Goal: Task Accomplishment & Management: Complete application form

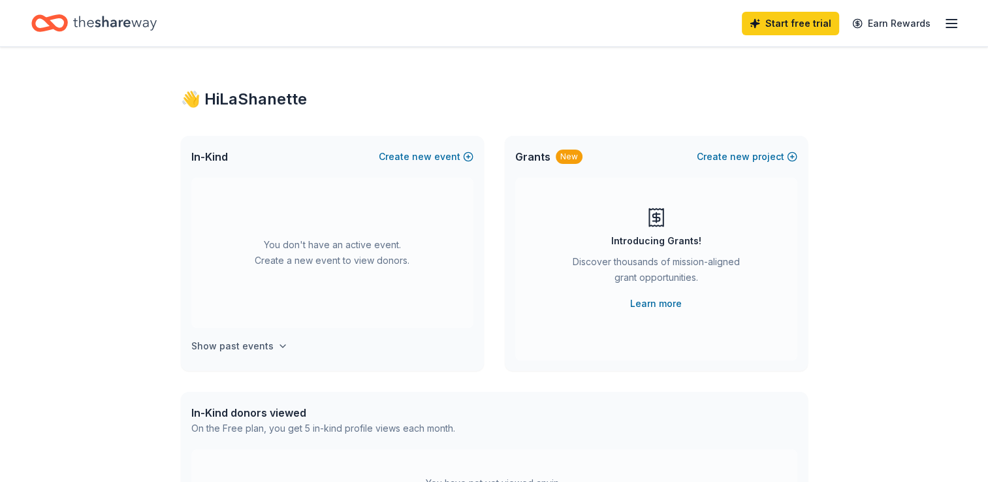
click at [278, 344] on icon "button" at bounding box center [282, 346] width 10 height 10
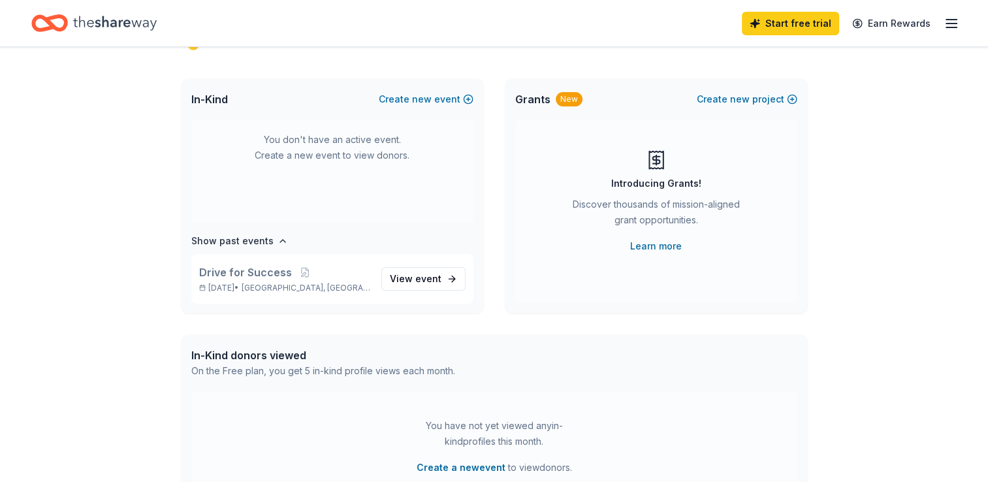
scroll to position [131, 0]
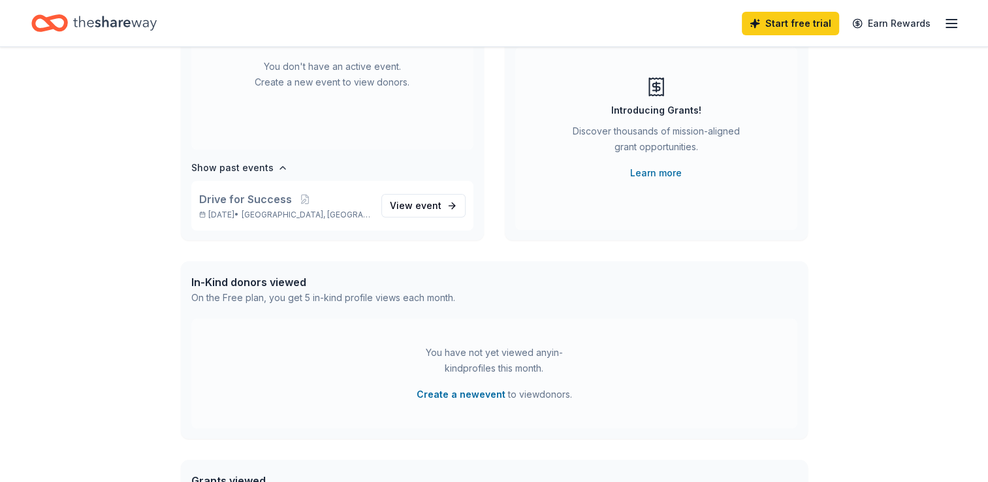
click at [257, 281] on div "In-Kind donors viewed" at bounding box center [323, 282] width 264 height 16
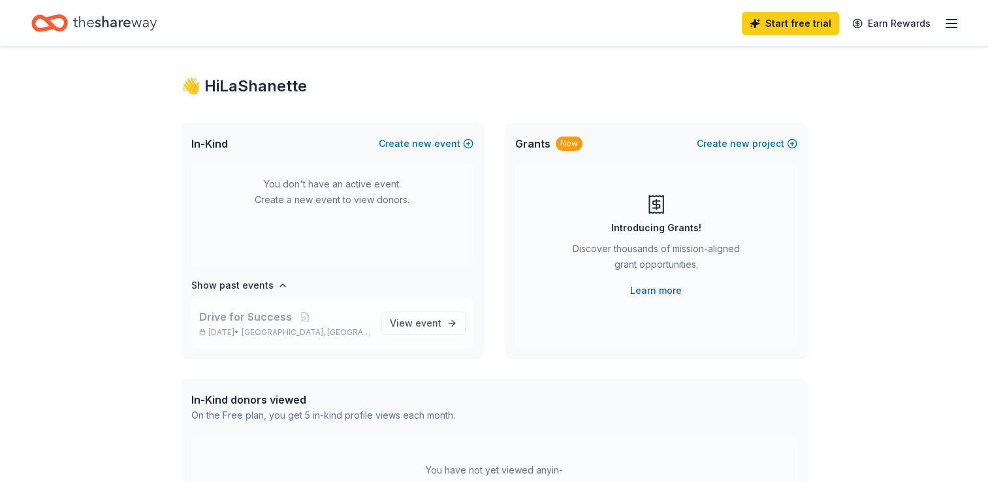
scroll to position [0, 0]
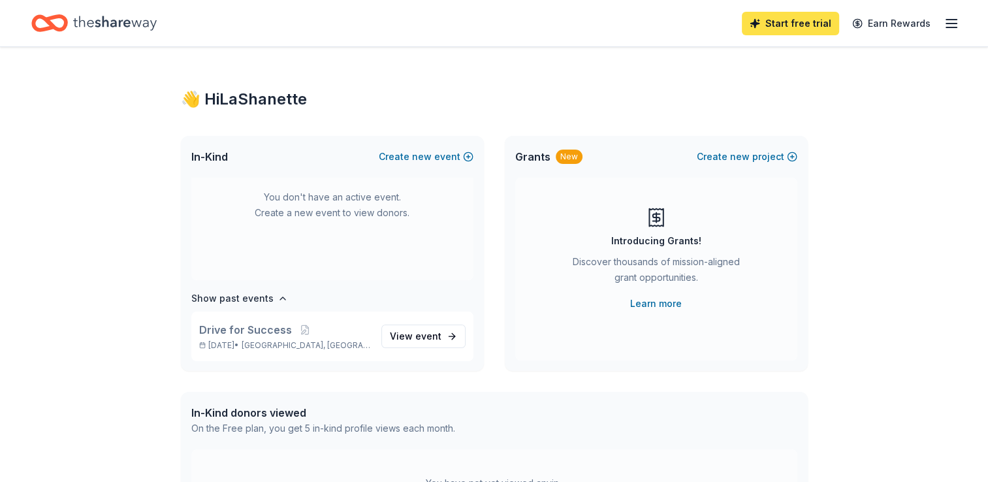
click at [805, 23] on link "Start free trial" at bounding box center [790, 24] width 97 height 24
click at [949, 20] on icon "button" at bounding box center [951, 24] width 16 height 16
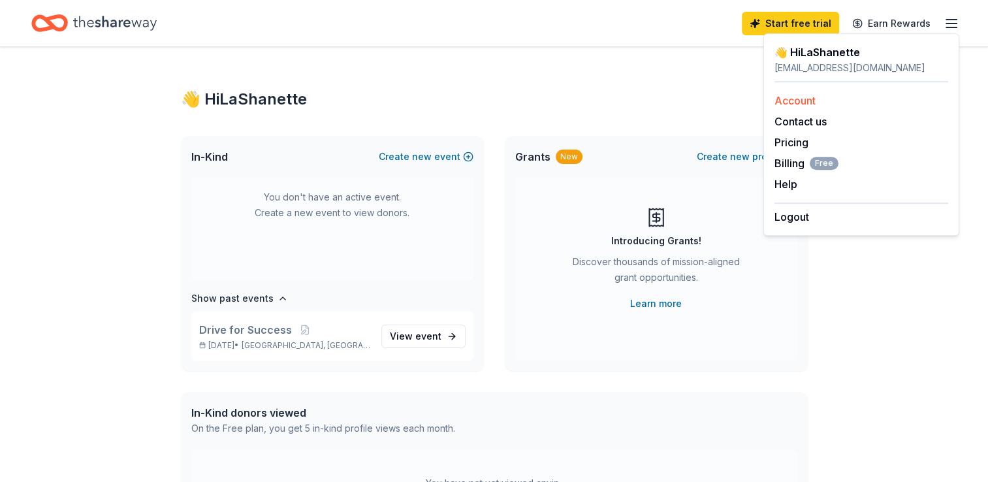
click at [794, 95] on link "Account" at bounding box center [794, 100] width 41 height 13
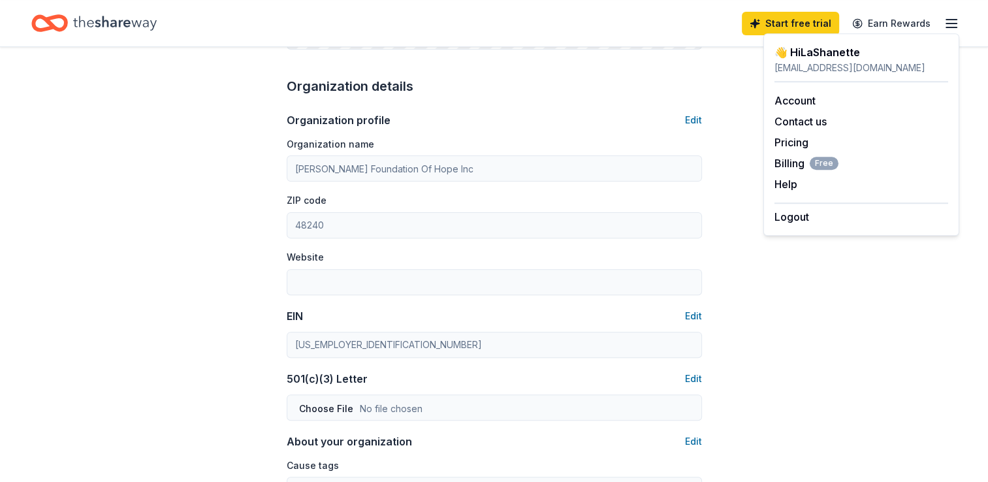
scroll to position [457, 0]
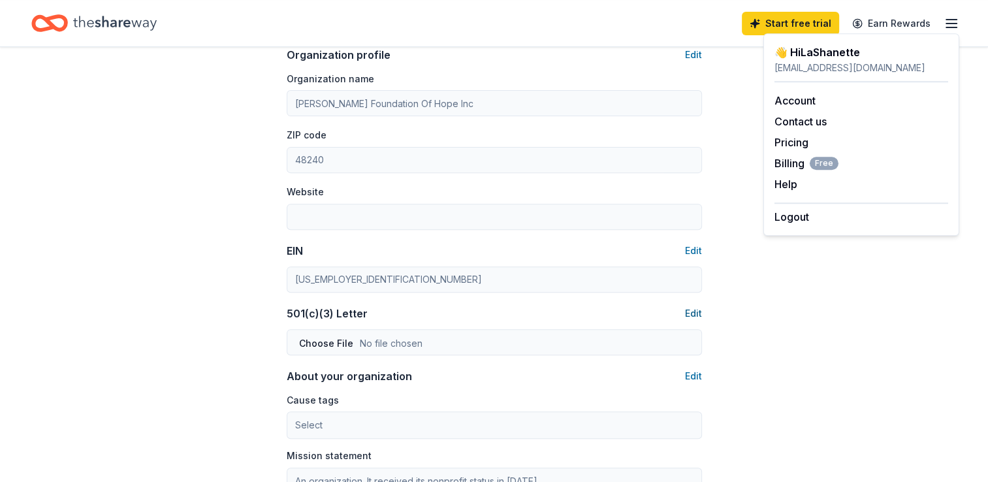
click at [693, 313] on button "Edit" at bounding box center [693, 314] width 17 height 16
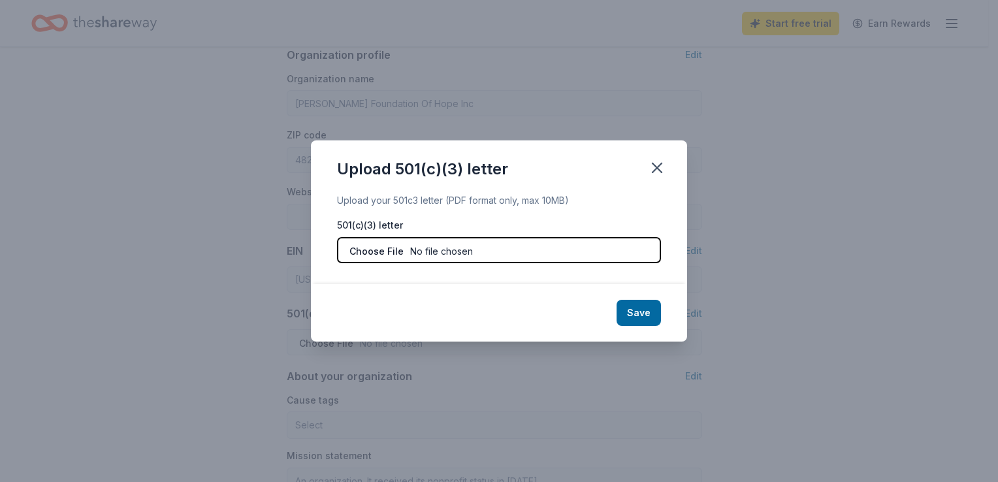
click at [382, 251] on input "file" at bounding box center [499, 250] width 324 height 26
type input "C:\fakepath\IRS Tax Exempt.pdf"
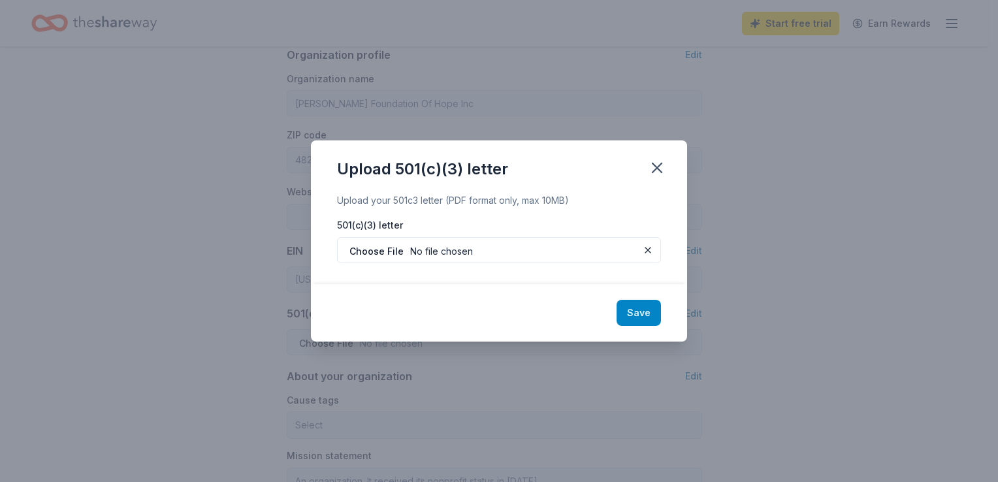
click at [639, 312] on button "Save" at bounding box center [638, 313] width 44 height 26
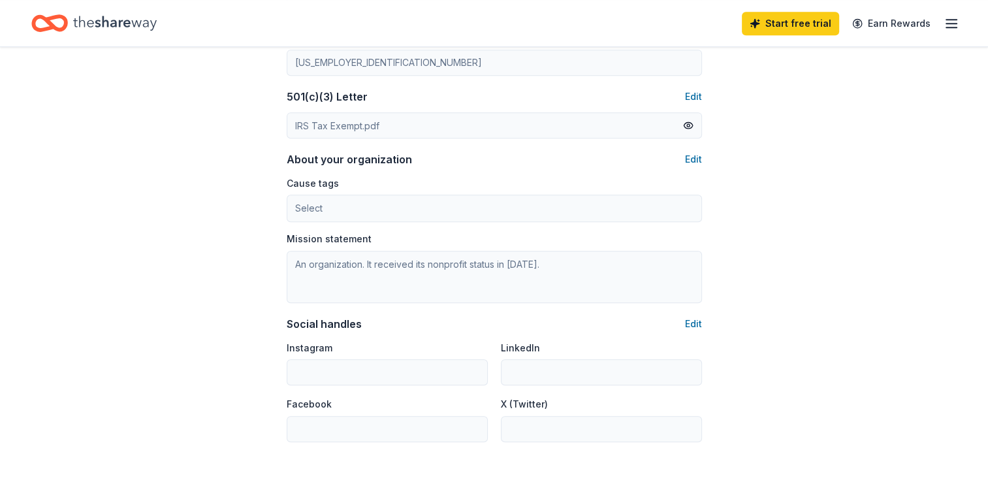
scroll to position [653, 0]
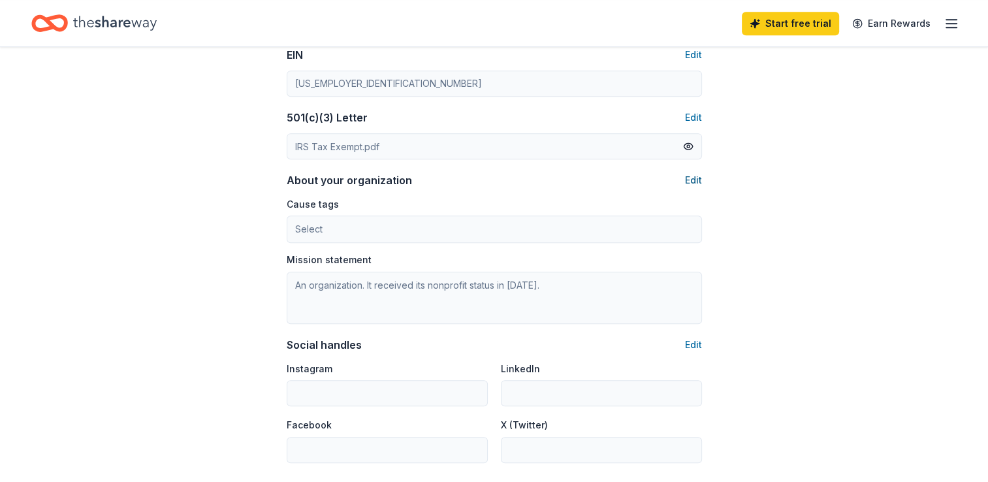
click at [695, 181] on button "Edit" at bounding box center [693, 180] width 17 height 16
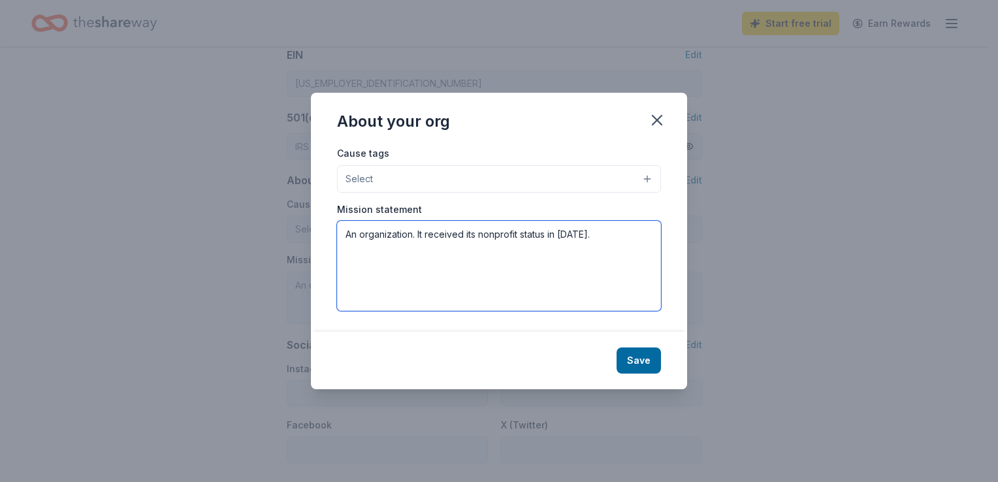
drag, startPoint x: 593, startPoint y: 236, endPoint x: 286, endPoint y: 223, distance: 307.8
click at [286, 223] on div "About your org Cause tags Select Mission statement An organization. It received…" at bounding box center [499, 241] width 998 height 482
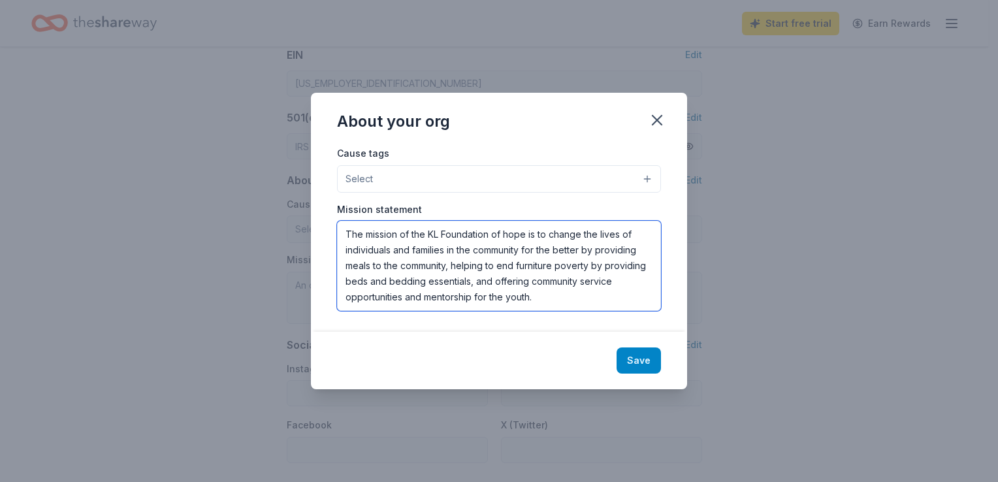
type textarea "The mission of the KL Foundation of hope is to change the lives of individuals …"
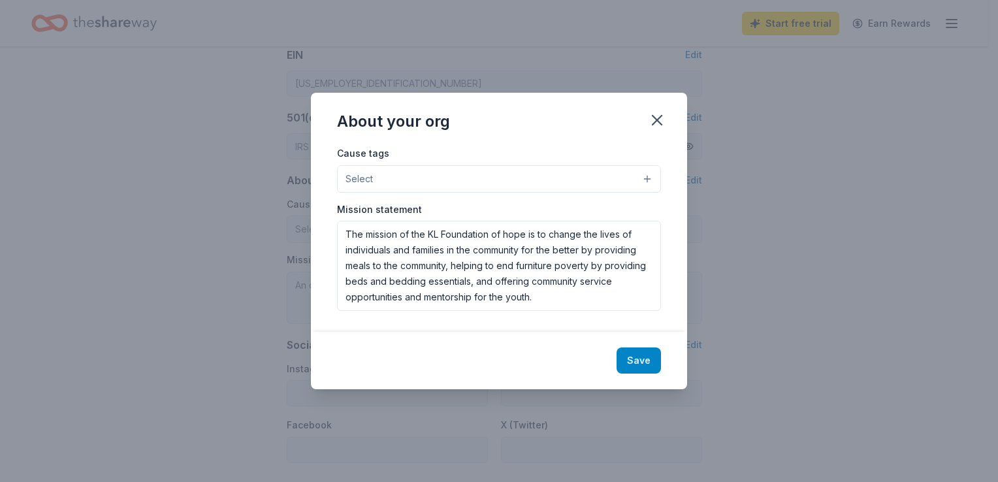
click at [636, 355] on button "Save" at bounding box center [638, 360] width 44 height 26
type textarea "The mission of the KL Foundation of hope is to change the lives of individuals …"
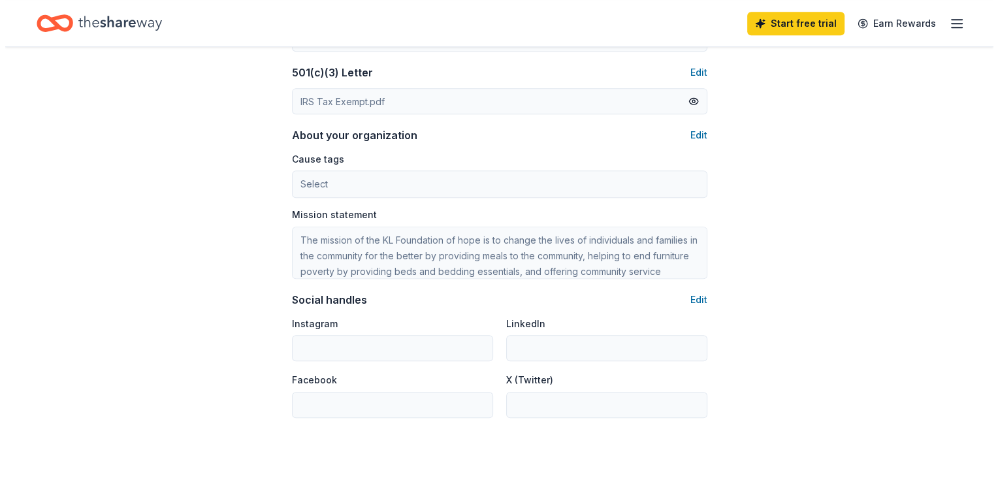
scroll to position [718, 0]
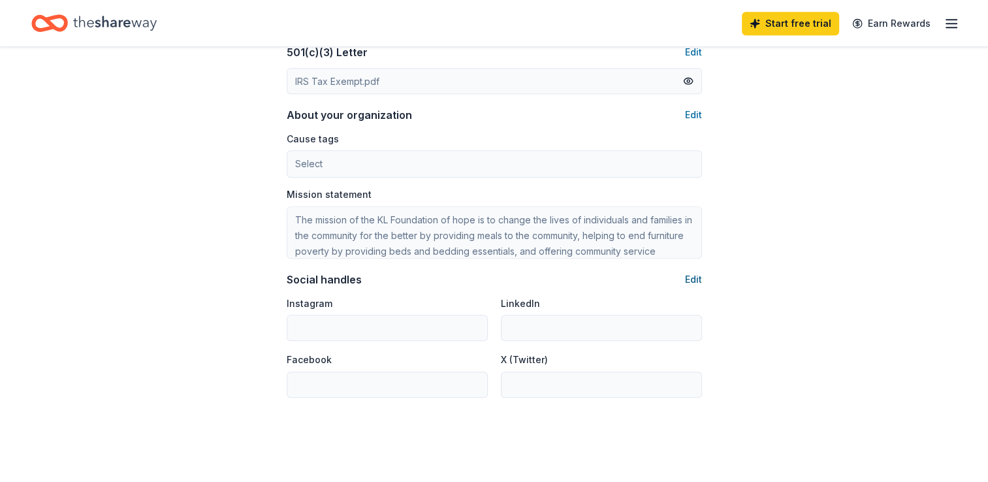
click at [695, 276] on button "Edit" at bounding box center [693, 280] width 17 height 16
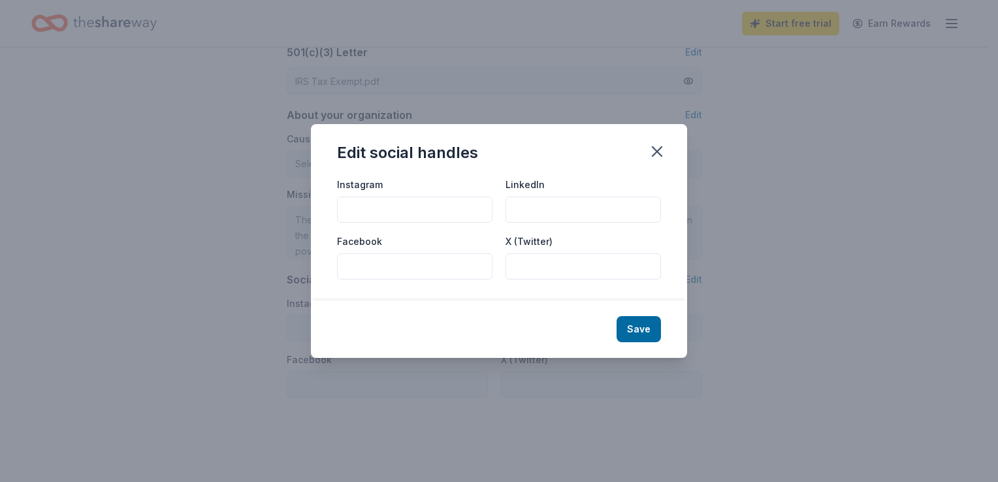
click at [358, 203] on input "Instagram" at bounding box center [414, 210] width 155 height 26
type input "@karen_lynn_foundation_of_hope"
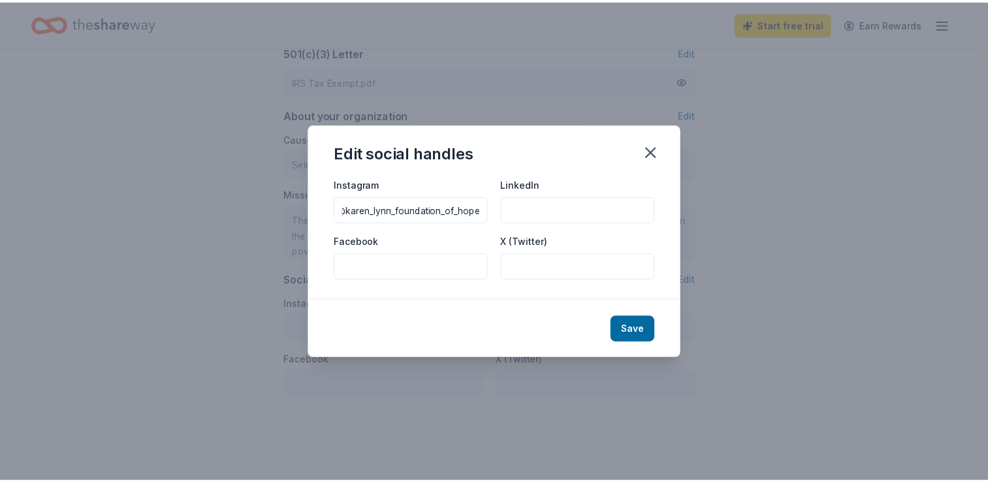
scroll to position [0, 0]
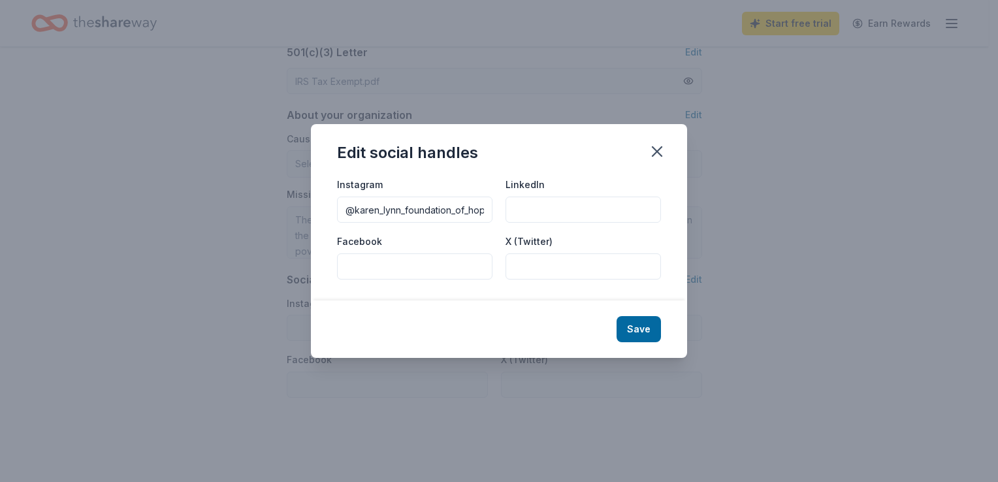
click at [381, 262] on input "Facebook" at bounding box center [414, 266] width 155 height 26
type input "@klfoundationofhope"
click at [635, 332] on button "Save" at bounding box center [638, 329] width 44 height 26
type input "@karen_lynn_foundation_of_hope"
type input "@klfoundationofhope"
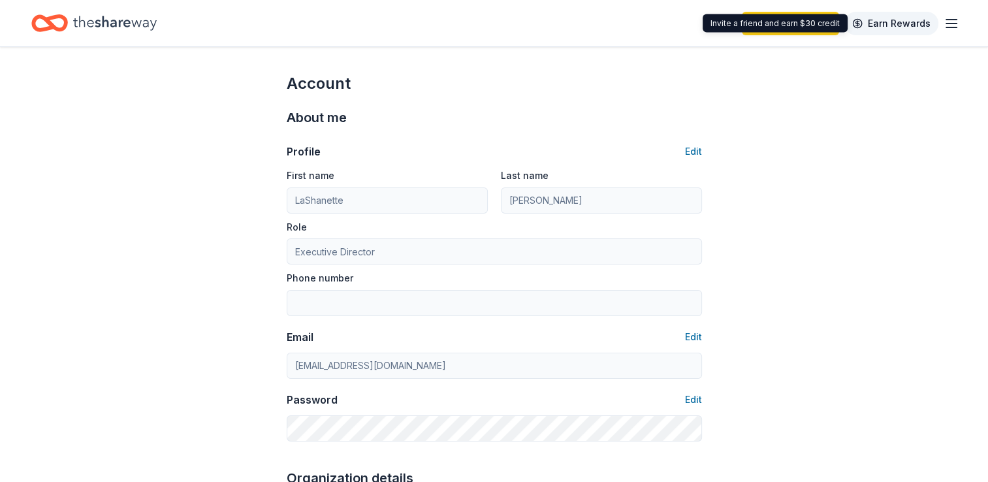
click at [907, 20] on link "Earn Rewards" at bounding box center [891, 24] width 94 height 24
click at [859, 20] on link "Earn Rewards" at bounding box center [891, 24] width 94 height 24
click at [951, 22] on icon "button" at bounding box center [951, 24] width 16 height 16
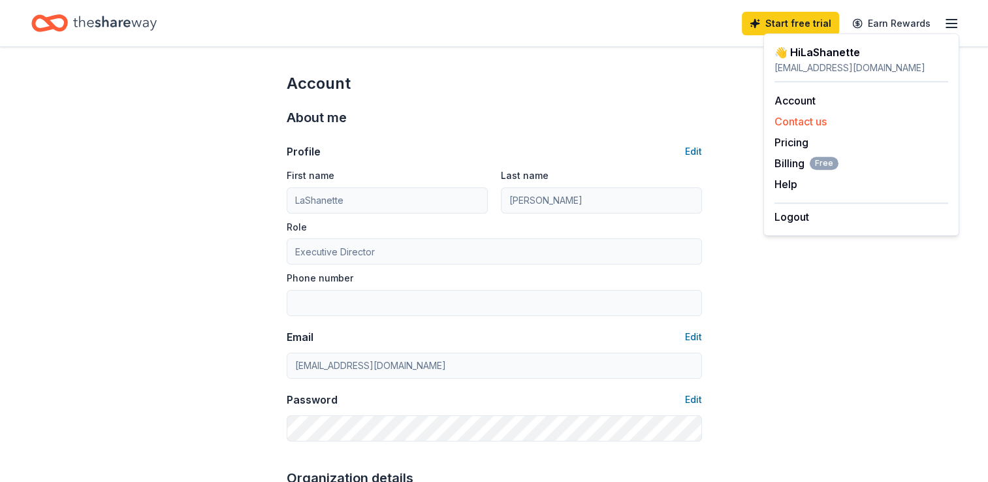
click at [814, 116] on button "Contact us" at bounding box center [800, 122] width 52 height 16
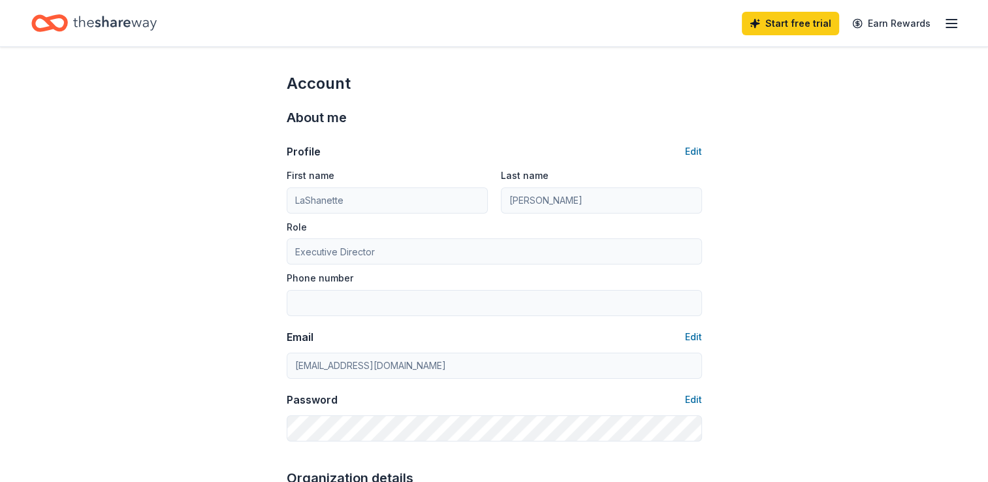
click at [948, 29] on icon "button" at bounding box center [951, 24] width 16 height 16
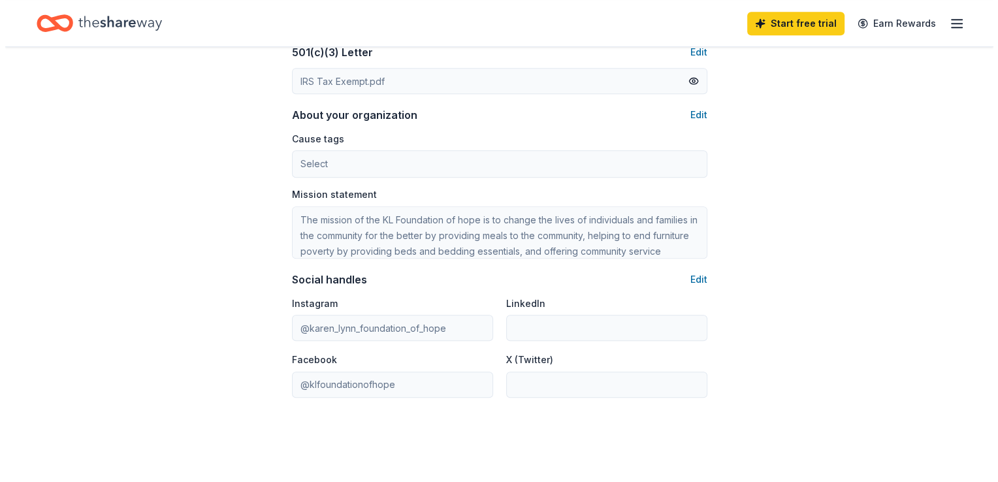
scroll to position [653, 0]
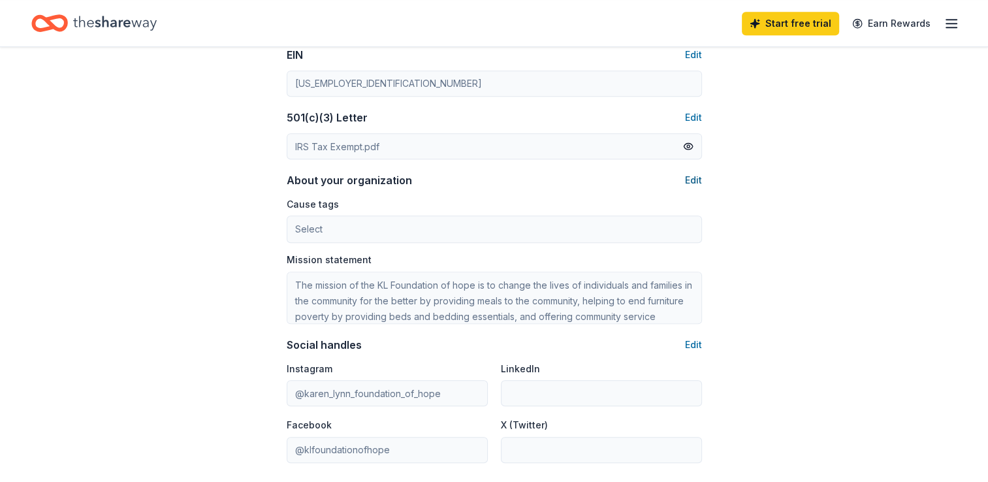
click at [689, 178] on button "Edit" at bounding box center [693, 180] width 17 height 16
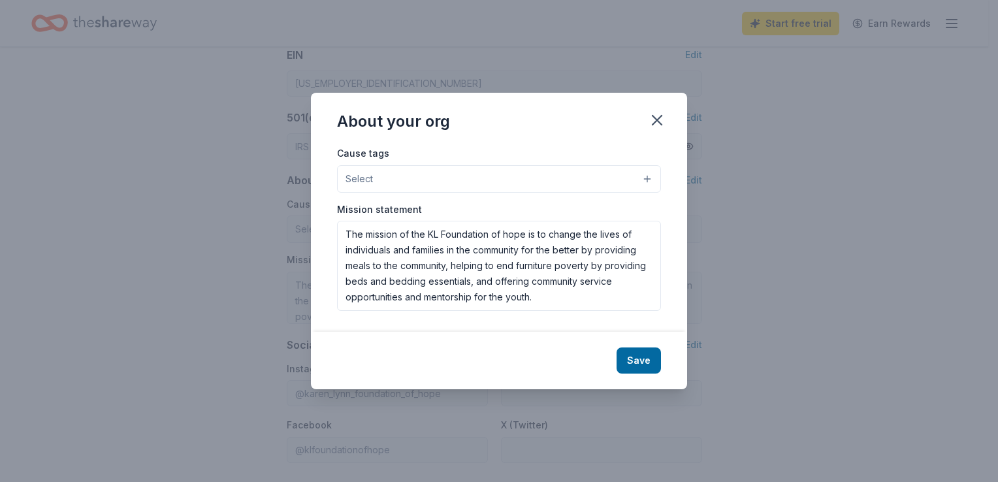
click at [644, 174] on button "Select" at bounding box center [499, 178] width 324 height 27
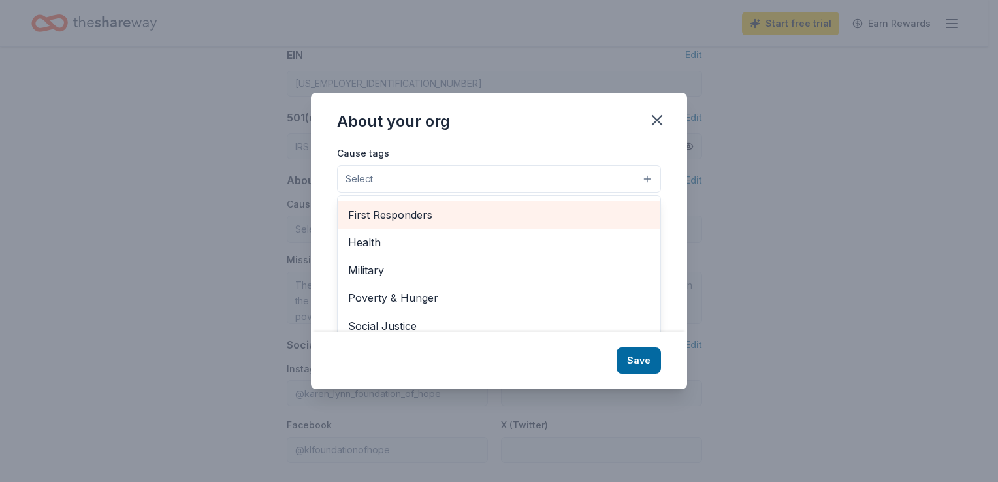
scroll to position [181, 0]
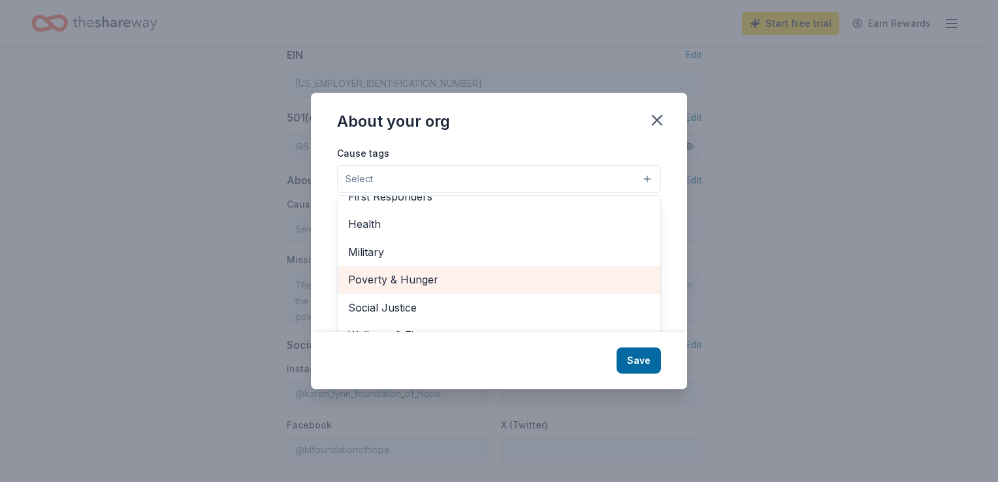
click at [458, 277] on span "Poverty & Hunger" at bounding box center [499, 279] width 302 height 17
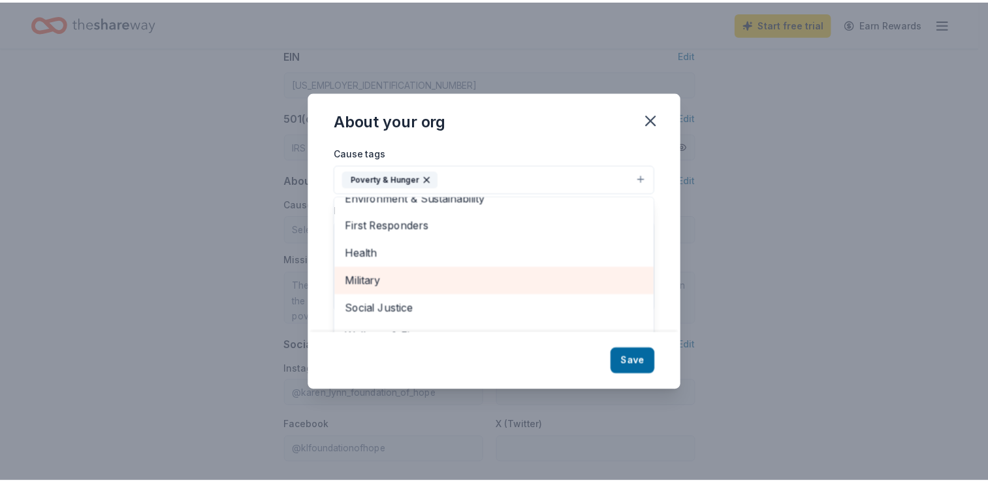
scroll to position [154, 0]
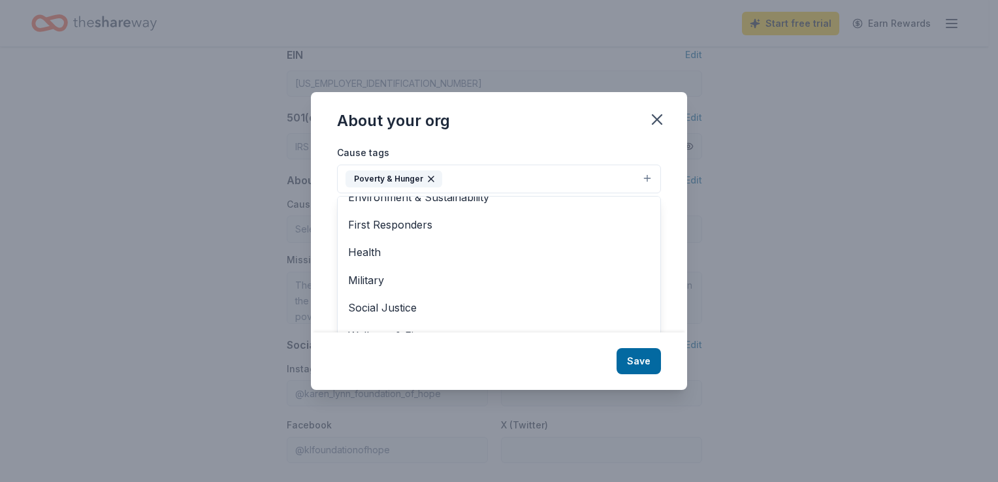
click at [637, 360] on div "About your org Cause tags Poverty & Hunger Animals Art & Culture Children Disas…" at bounding box center [499, 241] width 376 height 298
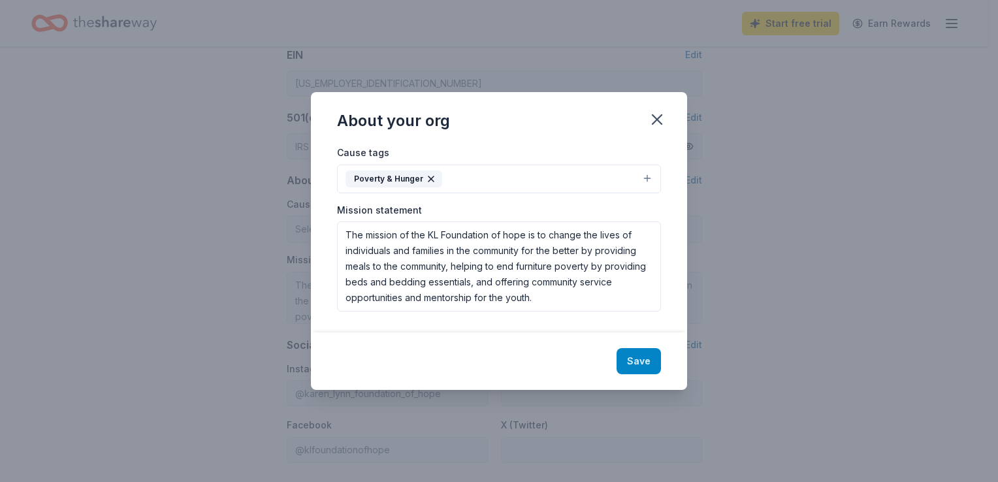
click at [638, 354] on button "Save" at bounding box center [638, 361] width 44 height 26
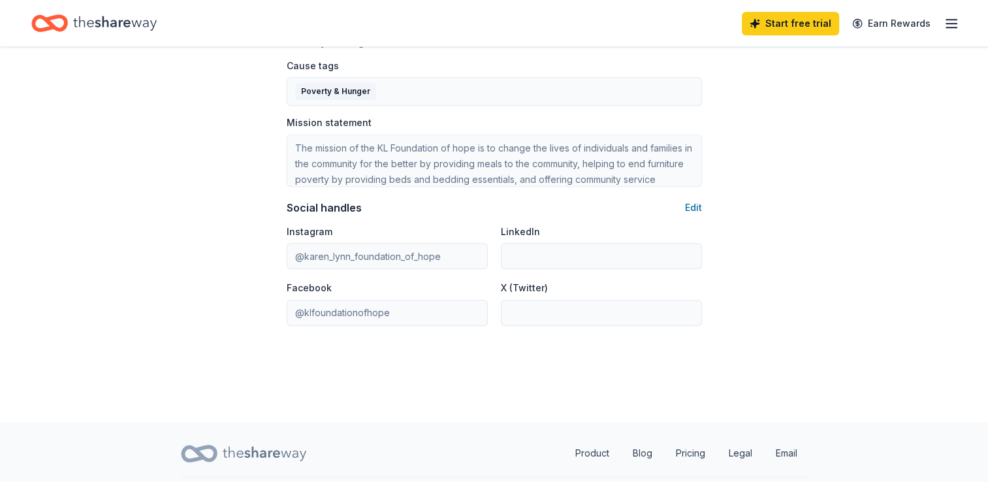
scroll to position [826, 0]
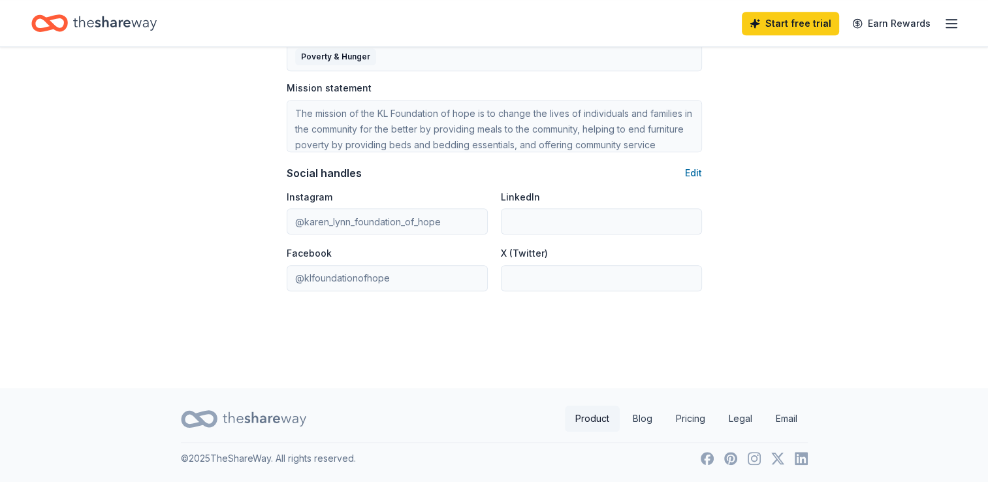
click at [595, 425] on link "Product" at bounding box center [592, 418] width 55 height 26
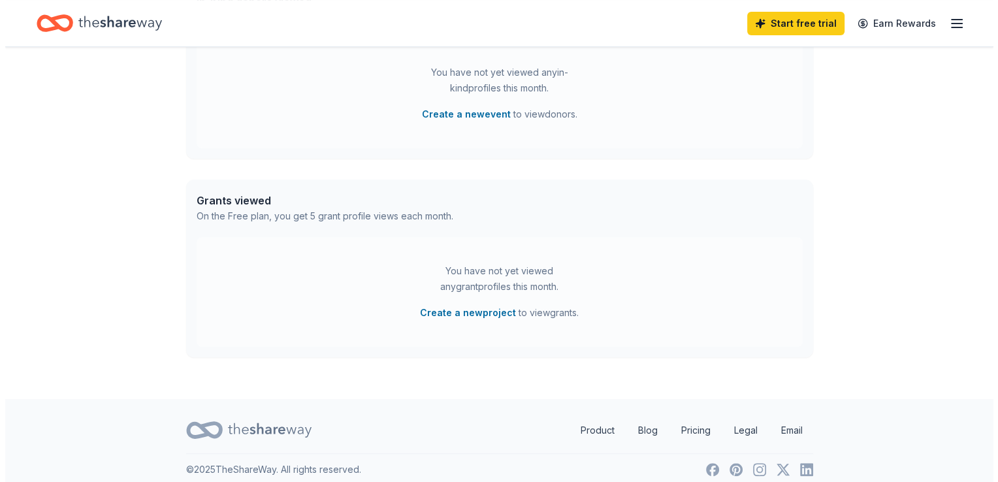
scroll to position [421, 0]
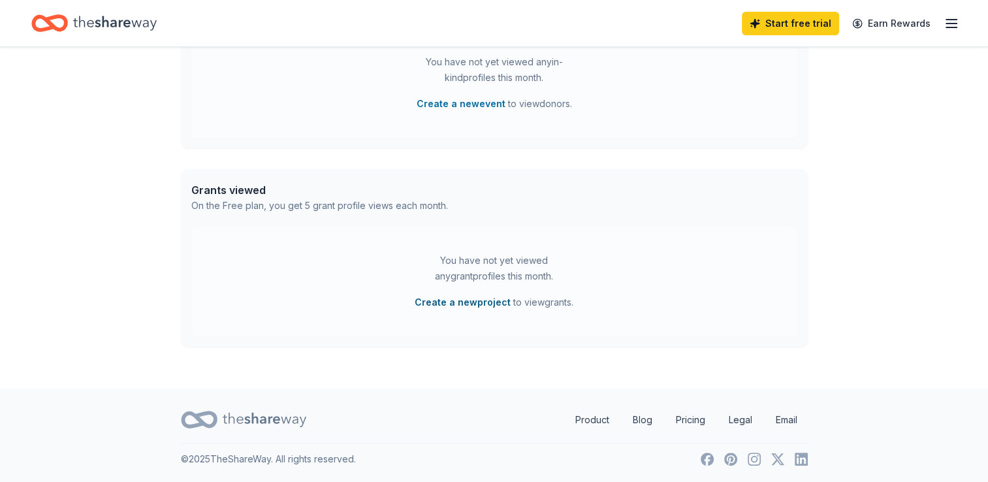
click at [465, 306] on button "Create a new project" at bounding box center [463, 302] width 96 height 16
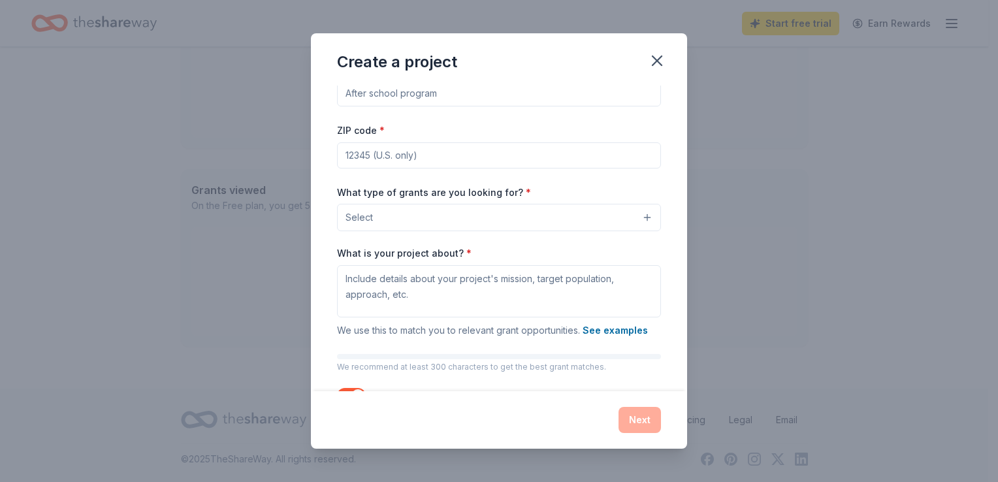
scroll to position [0, 0]
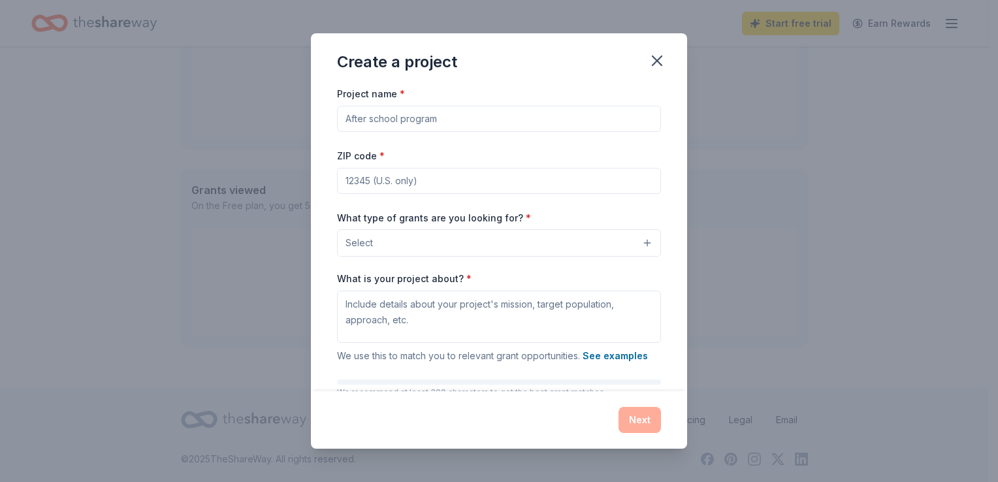
click at [452, 116] on input "Project name *" at bounding box center [499, 119] width 324 height 26
type input "Community Event"
click at [378, 181] on input "ZIP code *" at bounding box center [499, 181] width 324 height 26
type input "48240"
click at [667, 219] on div "Project name * Community Event ZIP code * 48240 What type of grants are you loo…" at bounding box center [499, 238] width 376 height 305
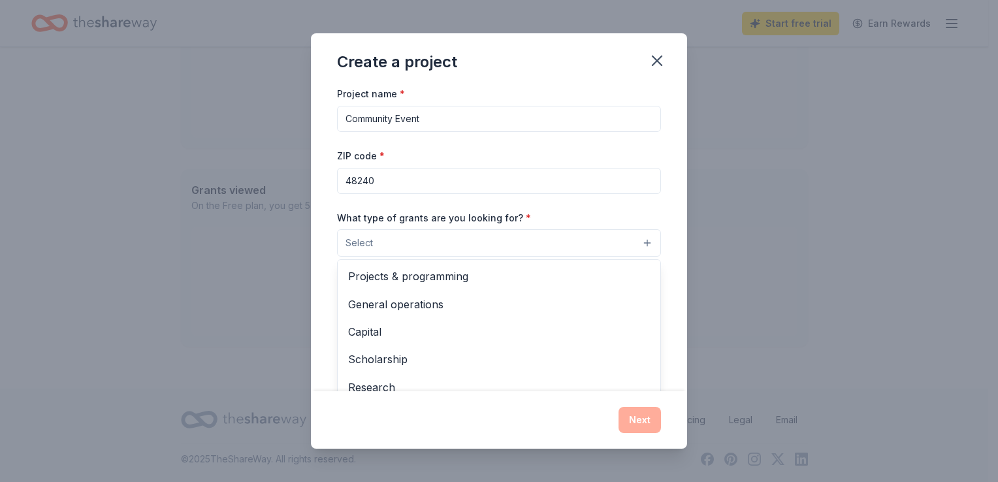
click at [637, 242] on button "Select" at bounding box center [499, 242] width 324 height 27
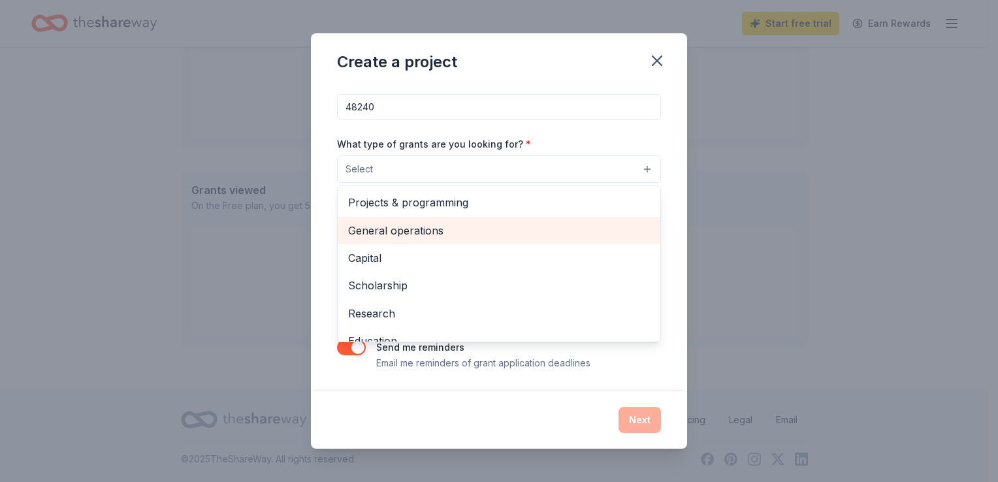
click at [426, 230] on span "General operations" at bounding box center [499, 230] width 302 height 17
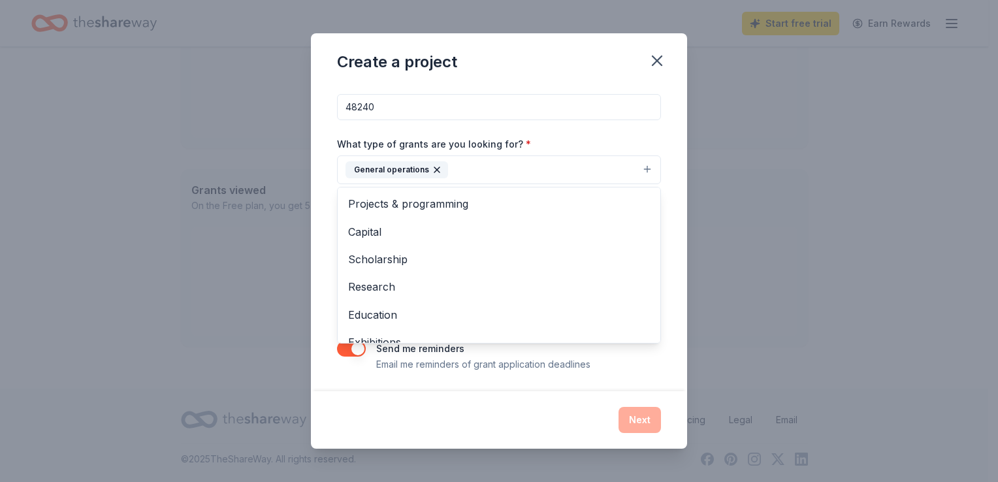
click at [647, 418] on div "Create a project Project name * Community Event ZIP code * 48240 What type of g…" at bounding box center [499, 240] width 376 height 415
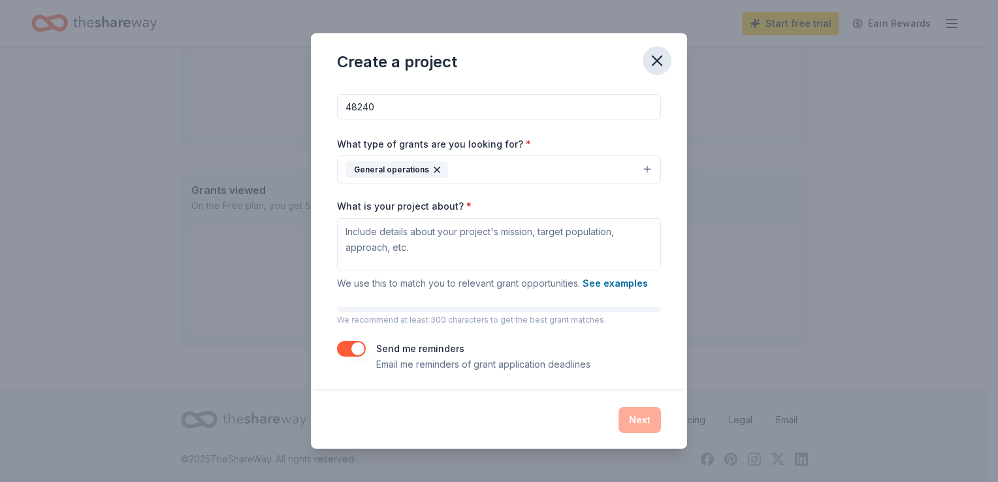
click at [663, 55] on icon "button" at bounding box center [657, 61] width 18 height 18
click at [606, 279] on button "See examples" at bounding box center [614, 282] width 65 height 16
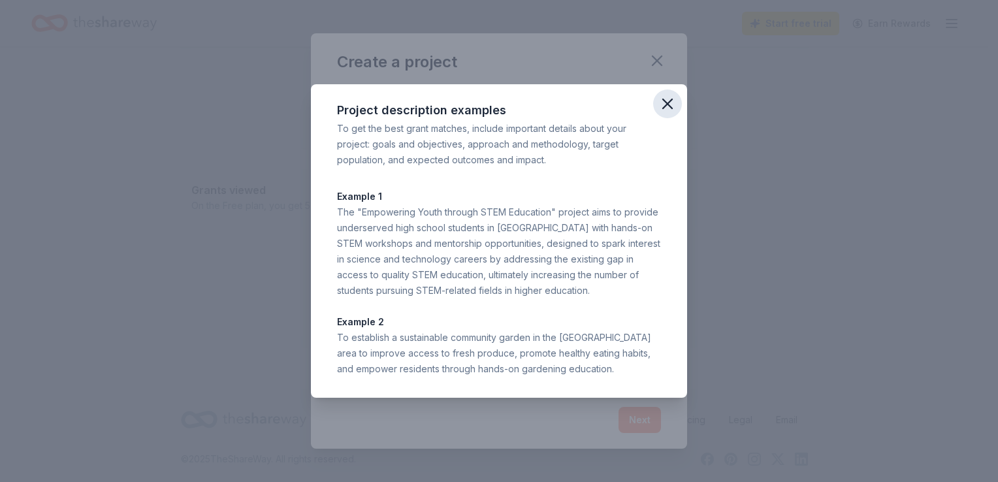
click at [665, 101] on icon "button" at bounding box center [667, 103] width 9 height 9
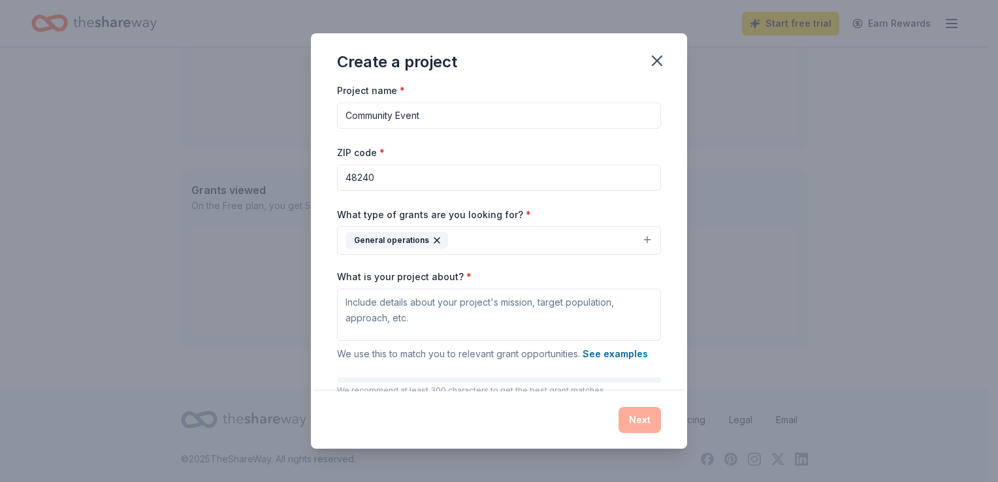
scroll to position [0, 0]
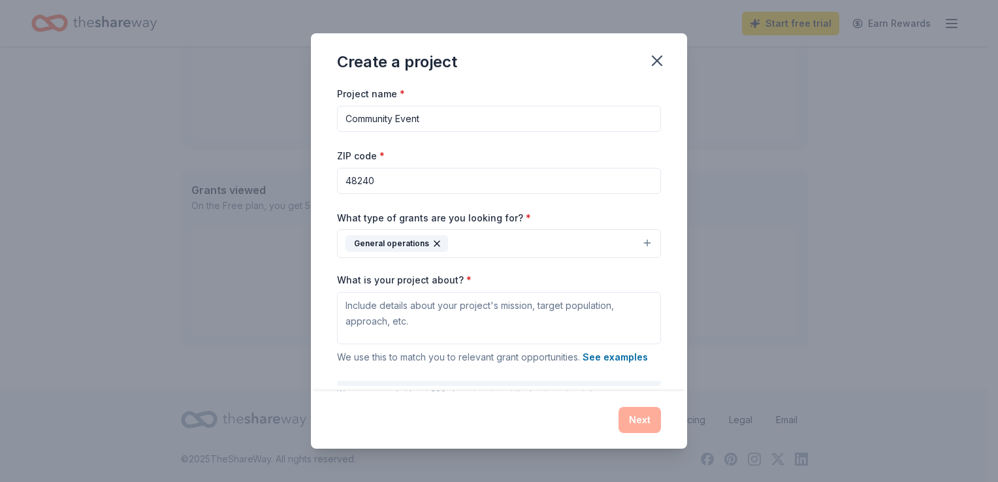
click at [439, 116] on input "Community Event" at bounding box center [499, 119] width 324 height 26
type input "C"
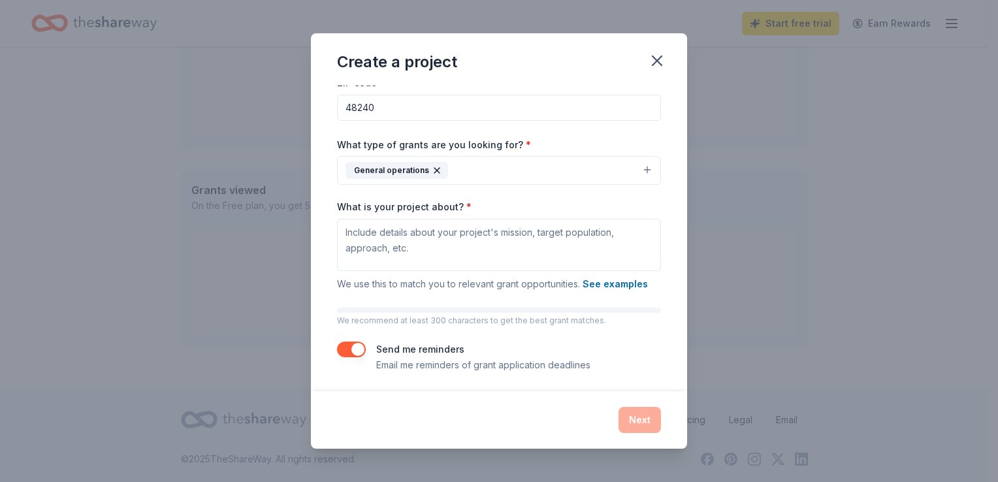
scroll to position [75, 0]
type input "Holiday Food and Toy Giveaway"
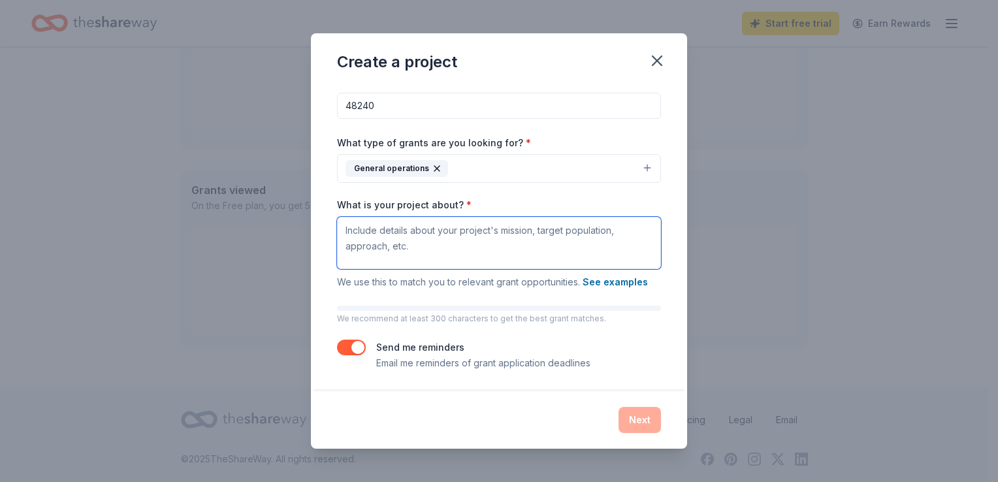
click at [366, 232] on textarea "What is your project about? *" at bounding box center [499, 243] width 324 height 52
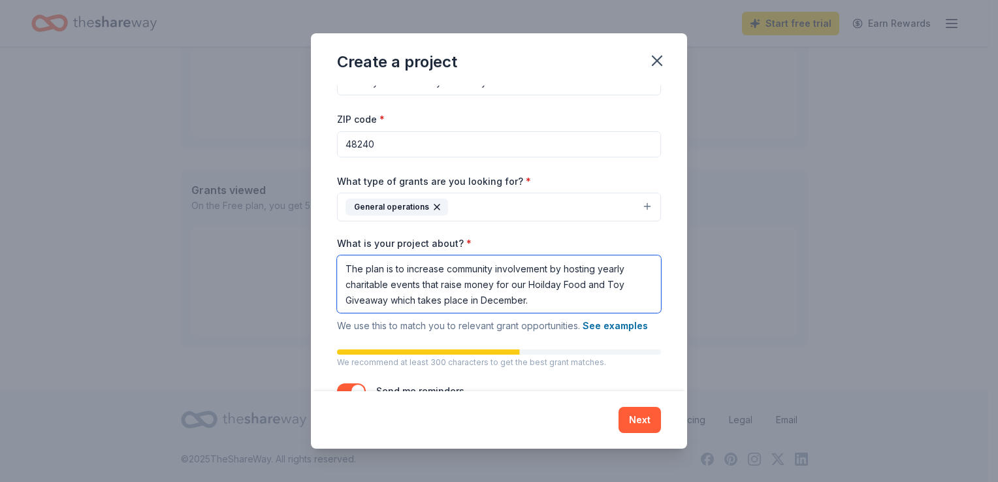
scroll to position [0, 0]
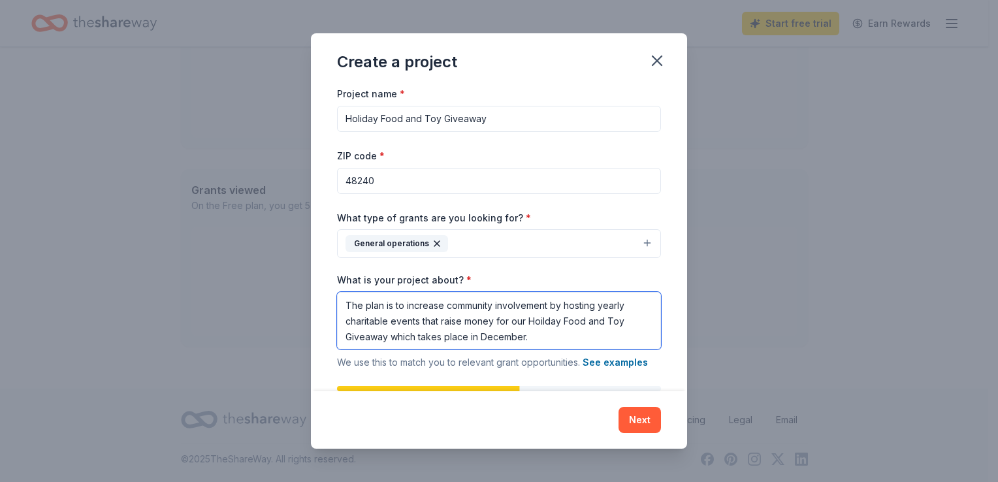
type textarea "The plan is to increase community involvement by hosting yearly charitable even…"
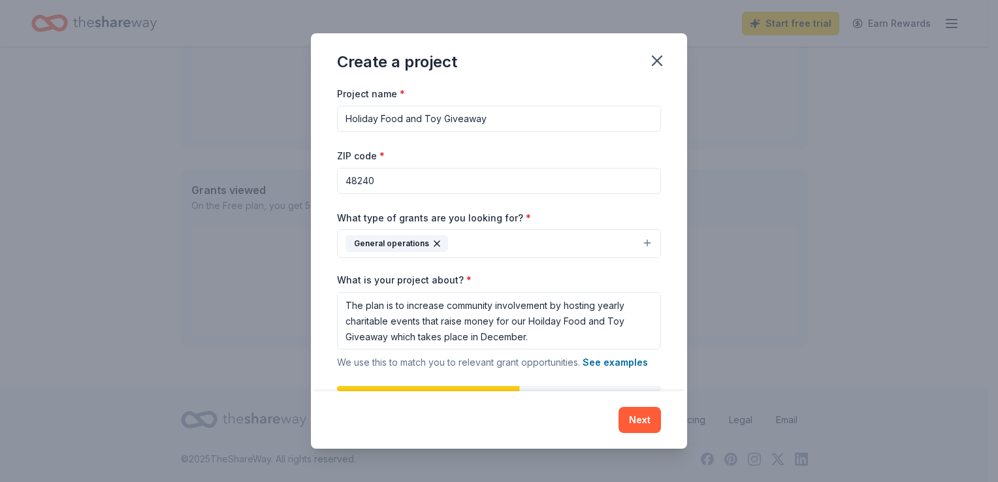
drag, startPoint x: 491, startPoint y: 116, endPoint x: 321, endPoint y: 122, distance: 169.9
click at [321, 122] on div "Project name * Holiday Food and Toy Giveaway ZIP code * 48240 What type of gran…" at bounding box center [499, 238] width 376 height 305
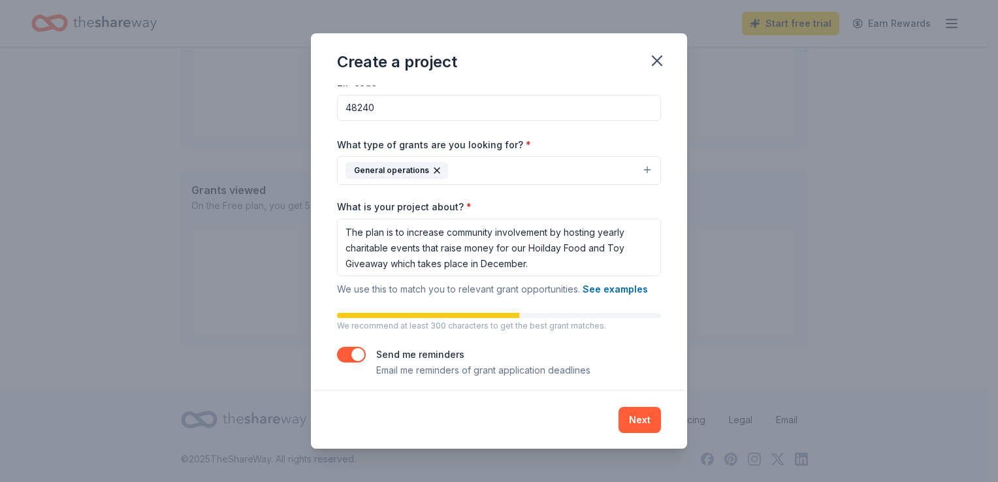
scroll to position [80, 0]
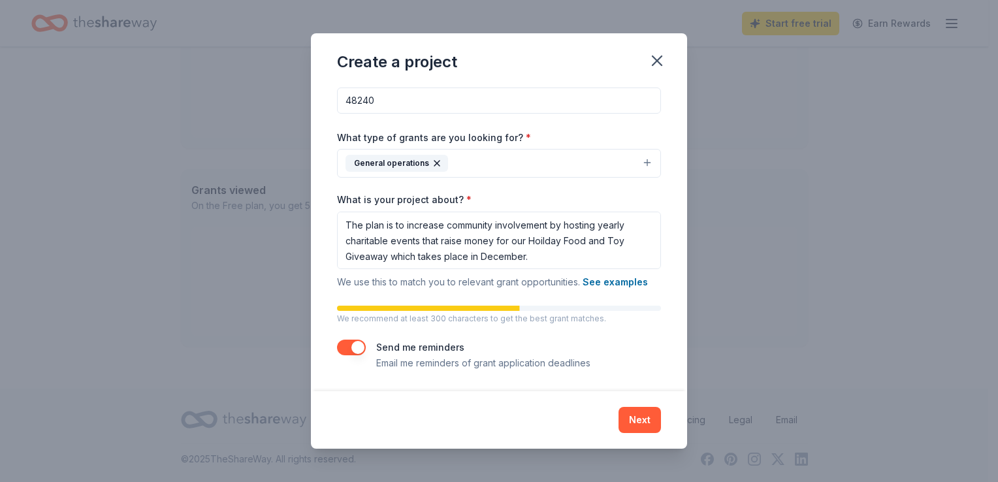
type input "Love in the Hood Movement"
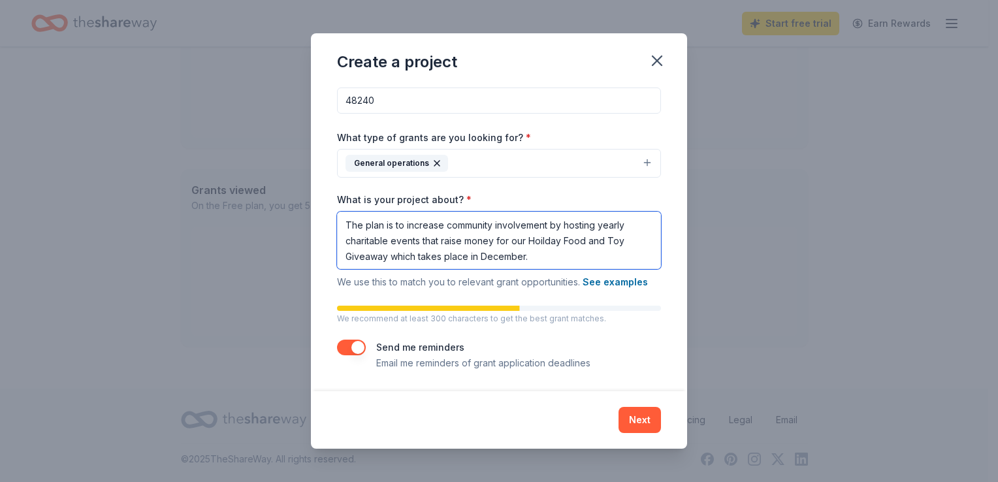
click at [532, 257] on textarea "The plan is to increase community involvement by hosting yearly charitable even…" at bounding box center [499, 240] width 324 height 57
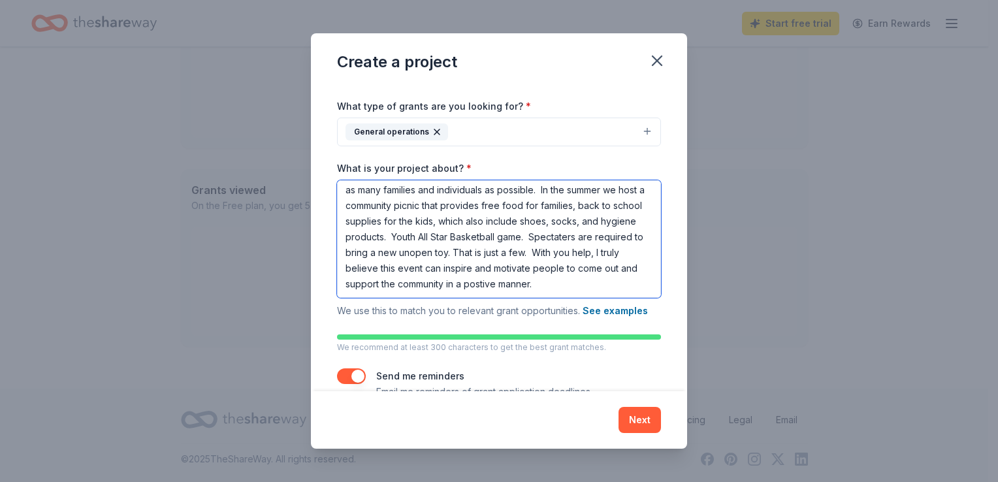
scroll to position [140, 0]
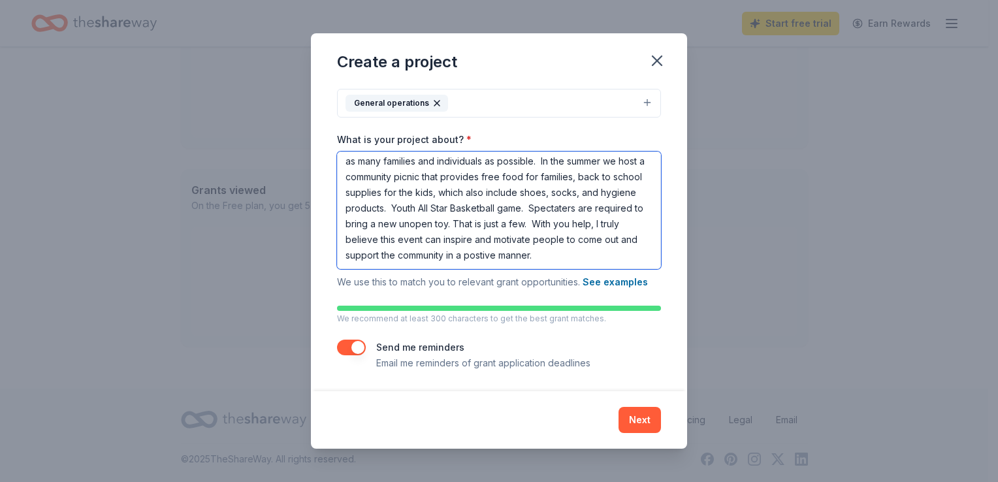
type textarea "The plan is to increase community involvement by hosting yearly charitable even…"
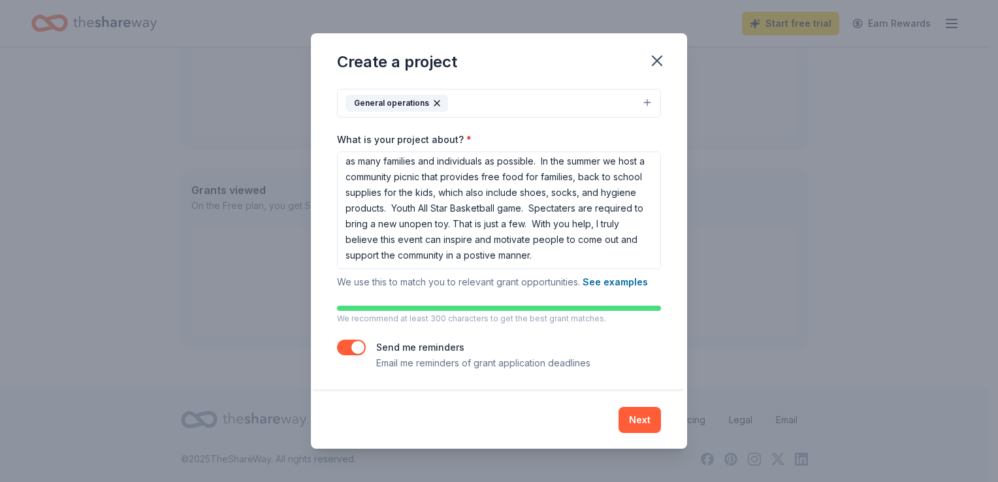
drag, startPoint x: 635, startPoint y: 420, endPoint x: 626, endPoint y: 429, distance: 12.9
click at [638, 418] on button "Next" at bounding box center [639, 420] width 42 height 26
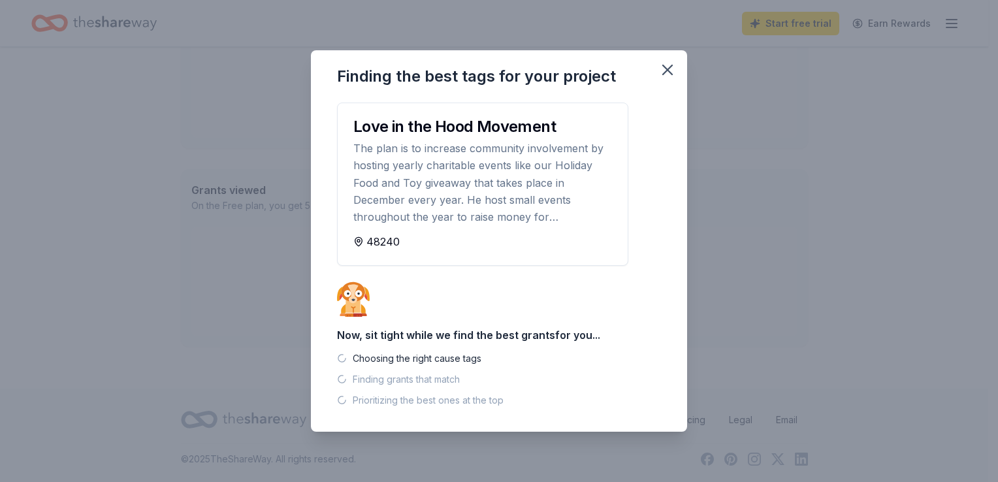
scroll to position [395, 0]
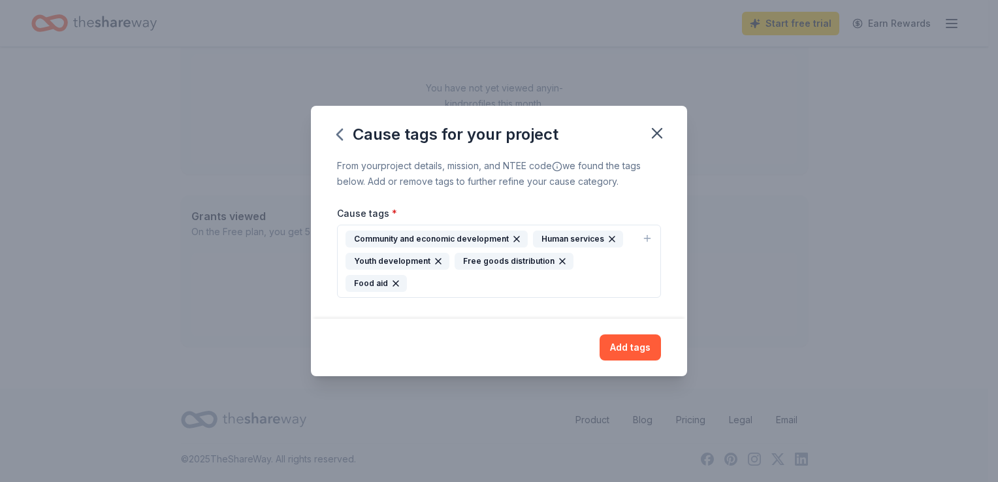
click at [405, 270] on div "Youth development" at bounding box center [397, 261] width 104 height 17
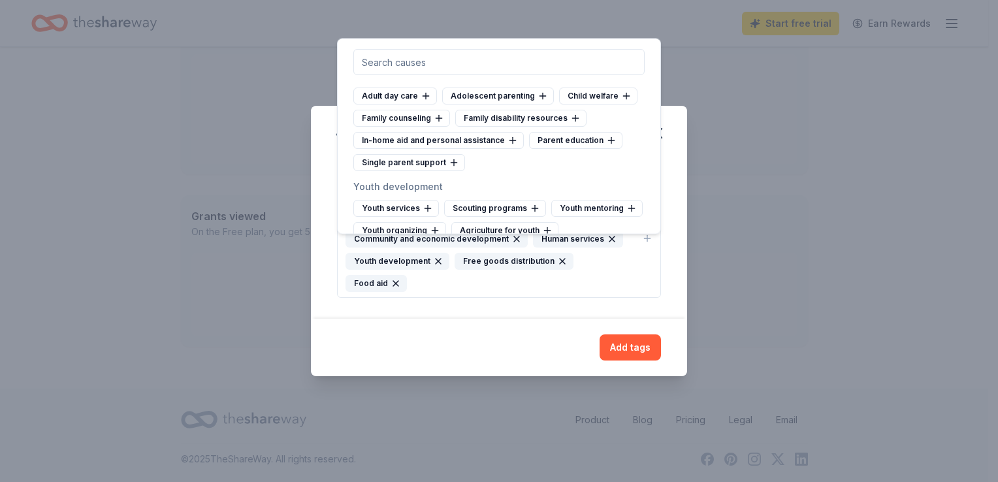
scroll to position [6986, 0]
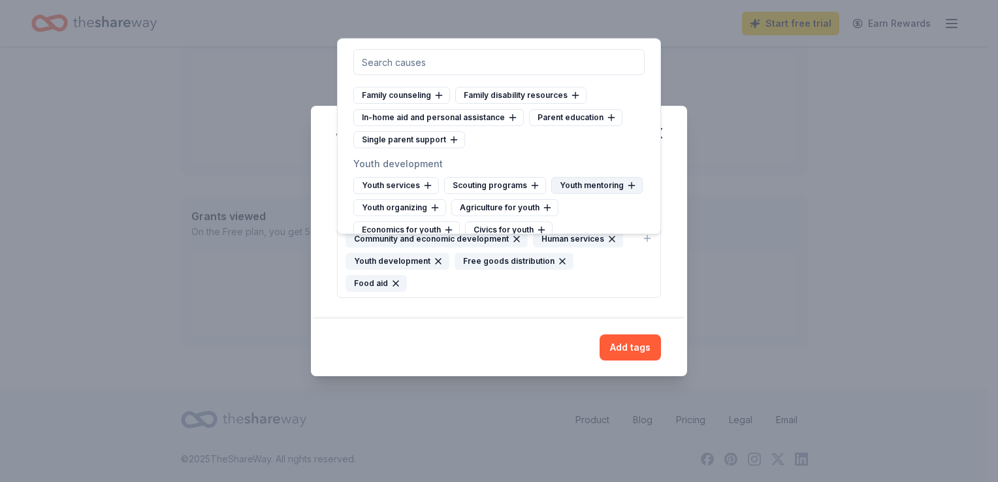
click at [551, 177] on div "Youth mentoring" at bounding box center [596, 185] width 91 height 17
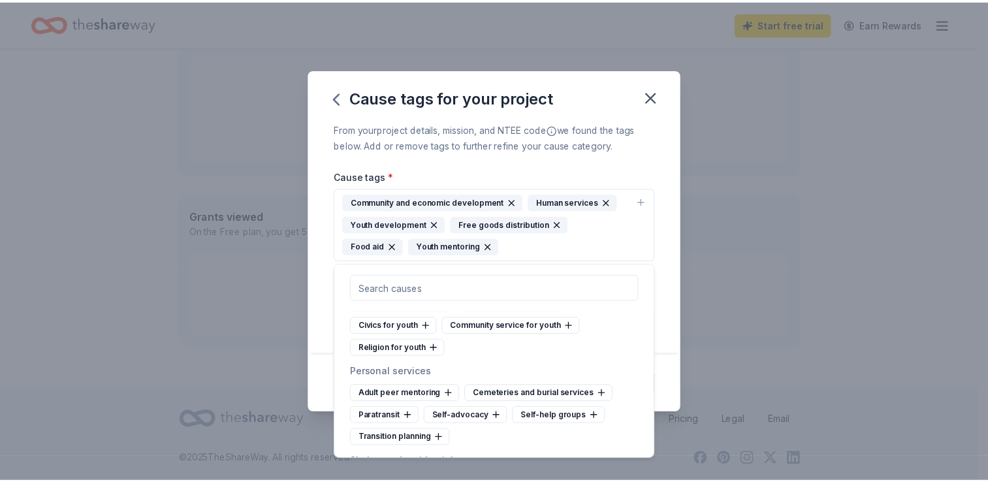
scroll to position [7116, 0]
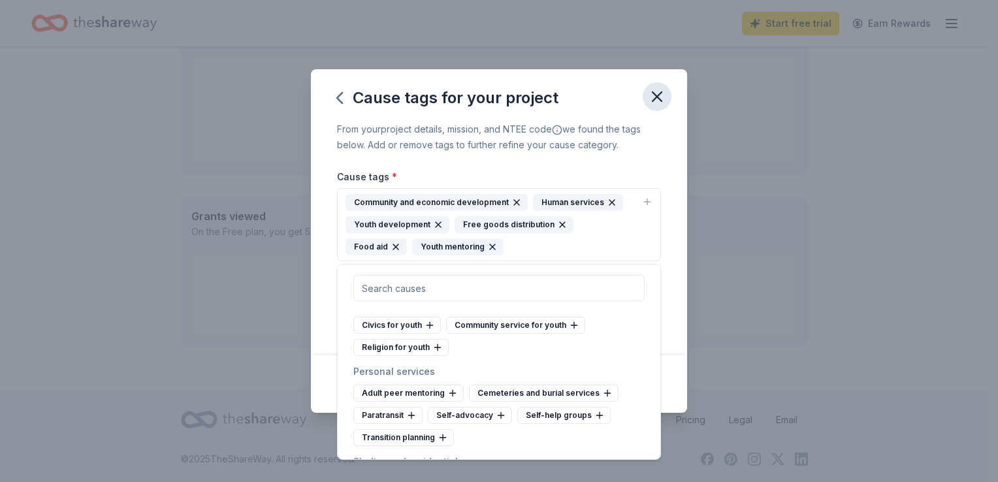
click at [658, 95] on icon "button" at bounding box center [656, 96] width 9 height 9
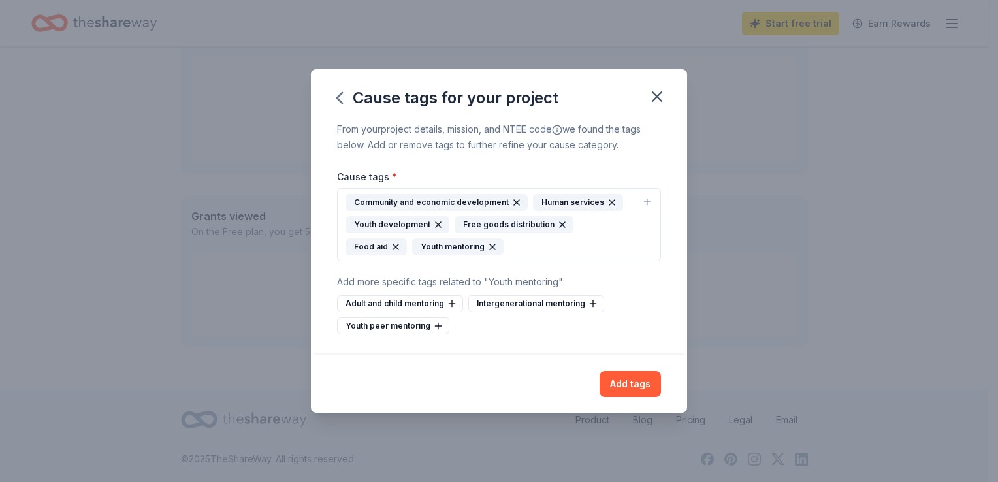
drag, startPoint x: 633, startPoint y: 380, endPoint x: 635, endPoint y: 390, distance: 10.0
click at [633, 387] on button "Add tags" at bounding box center [629, 384] width 61 height 26
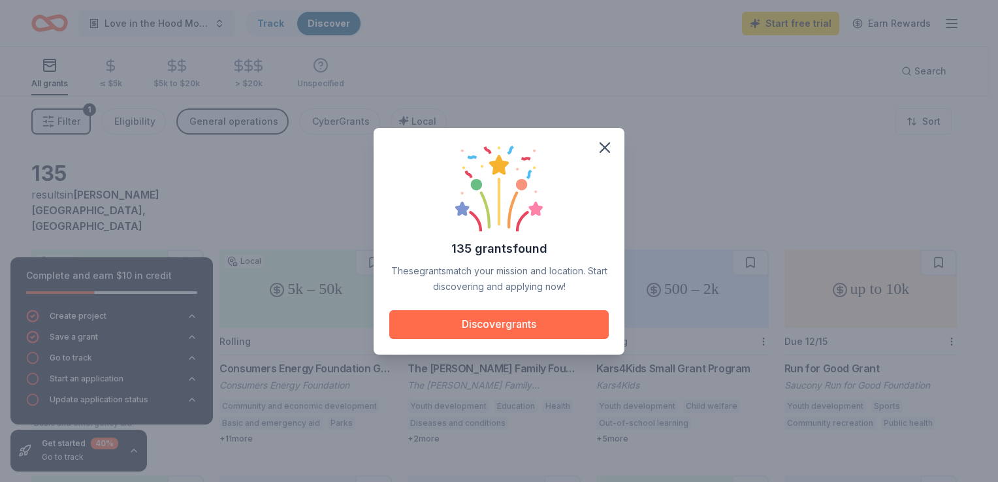
click at [507, 324] on button "Discover grants" at bounding box center [498, 324] width 219 height 29
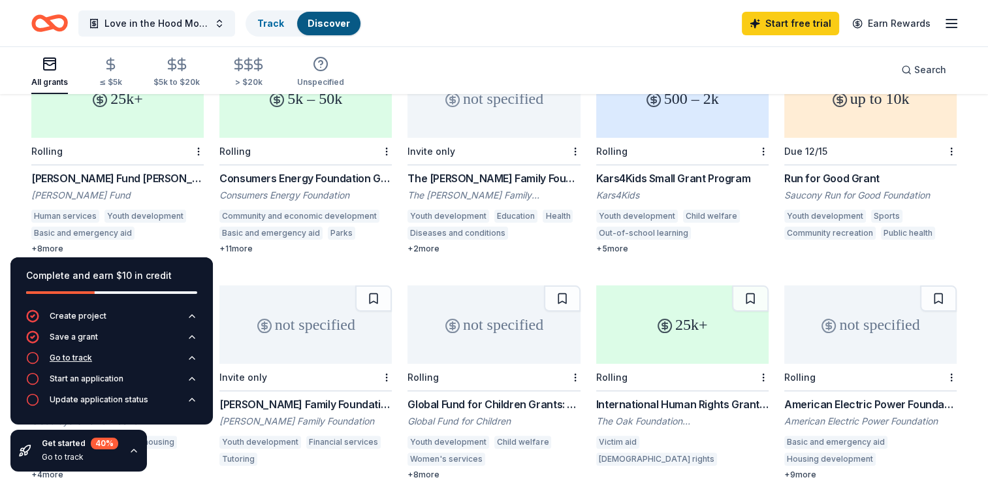
scroll to position [196, 0]
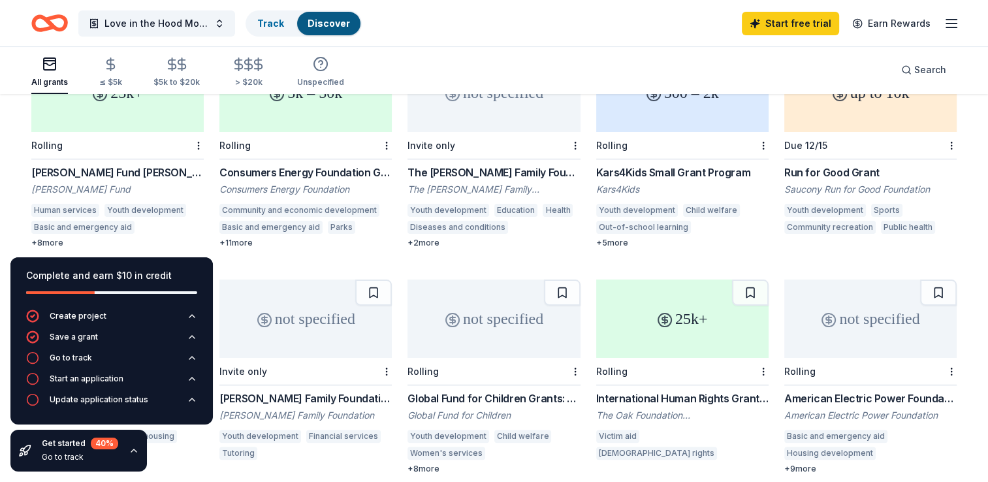
click at [138, 267] on div "Complete and earn $10 in credit" at bounding box center [111, 283] width 202 height 52
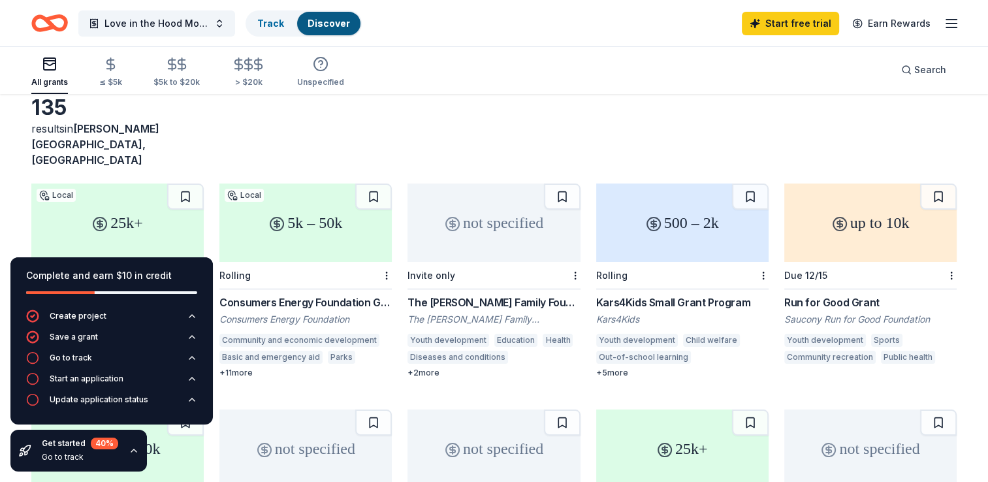
scroll to position [65, 0]
click at [834, 217] on div "up to 10k" at bounding box center [870, 223] width 172 height 78
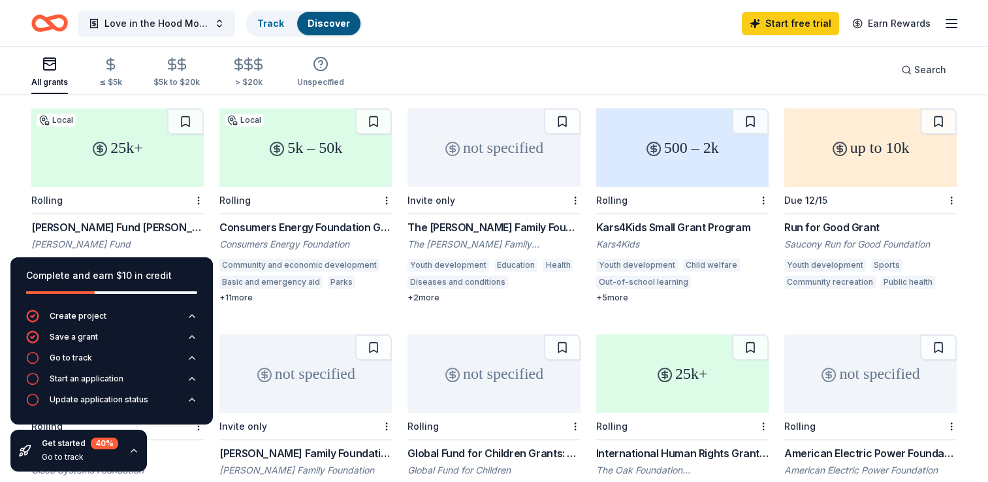
scroll to position [119, 0]
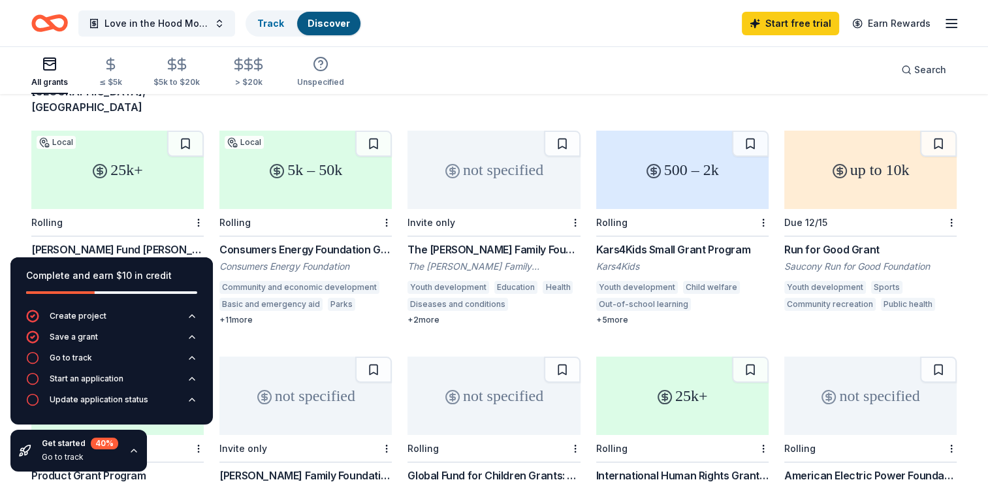
click at [693, 166] on div "500 – 2k" at bounding box center [682, 170] width 172 height 78
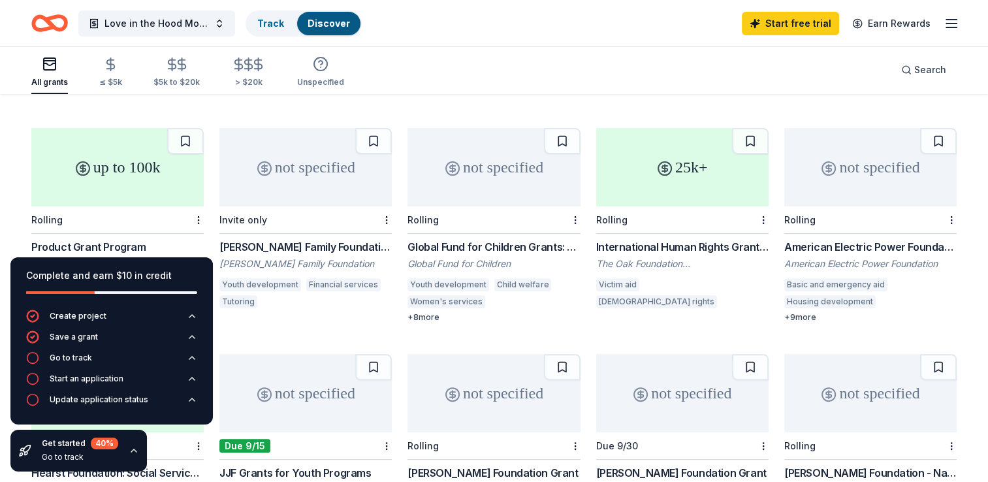
scroll to position [326, 0]
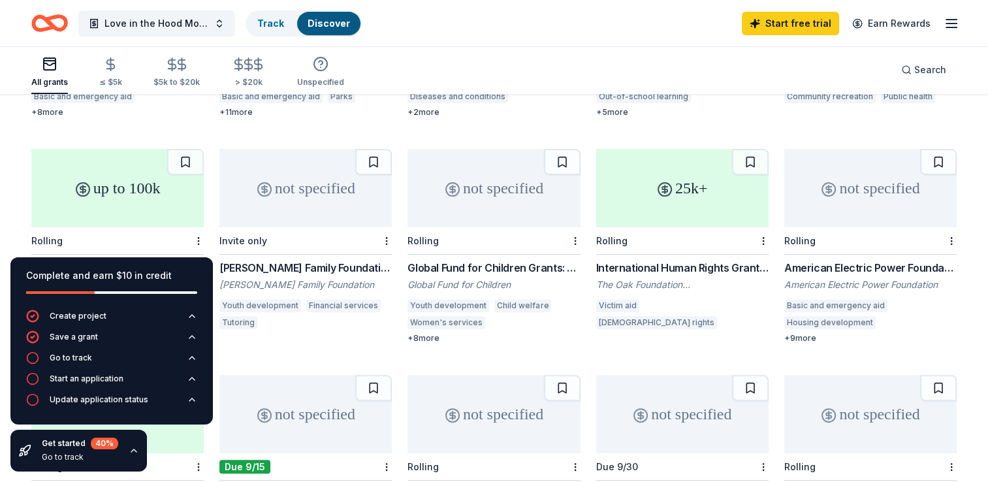
click at [118, 162] on div "up to 100k" at bounding box center [117, 188] width 172 height 78
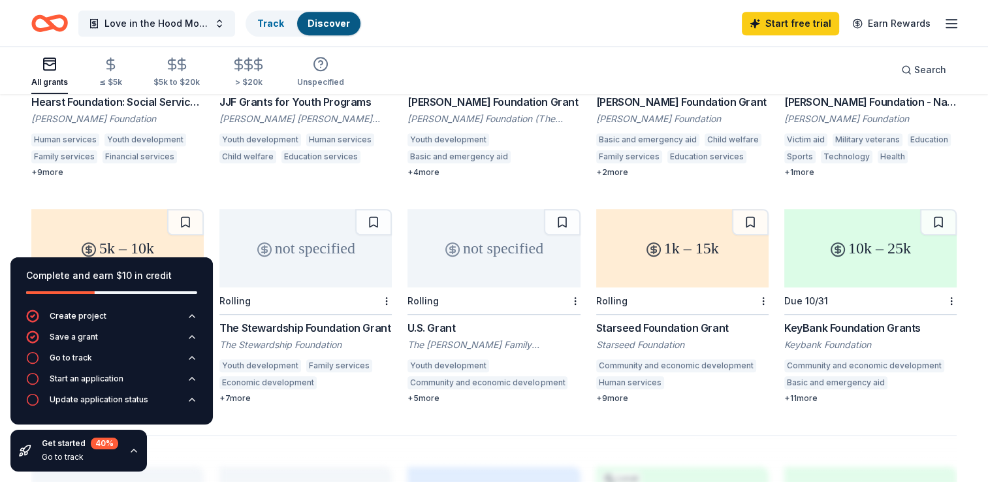
scroll to position [783, 0]
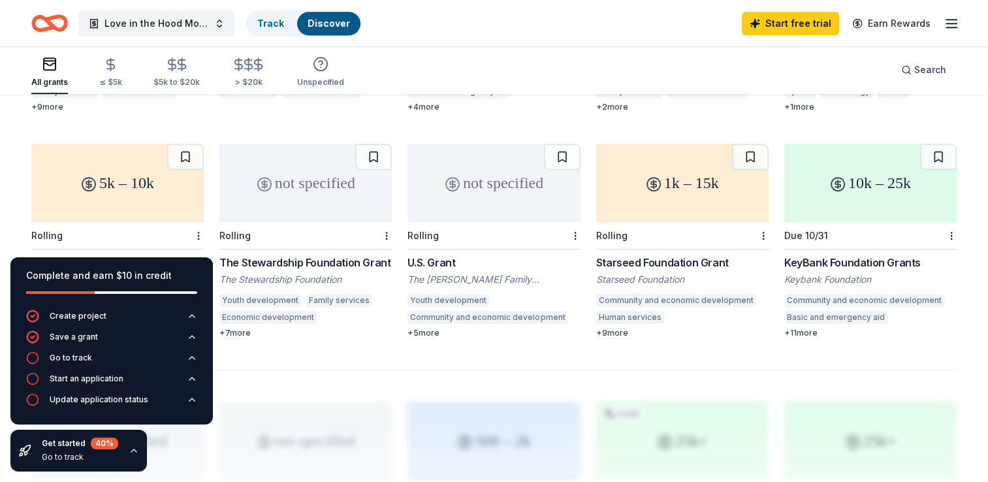
click at [676, 180] on div "1k – 15k" at bounding box center [682, 183] width 172 height 78
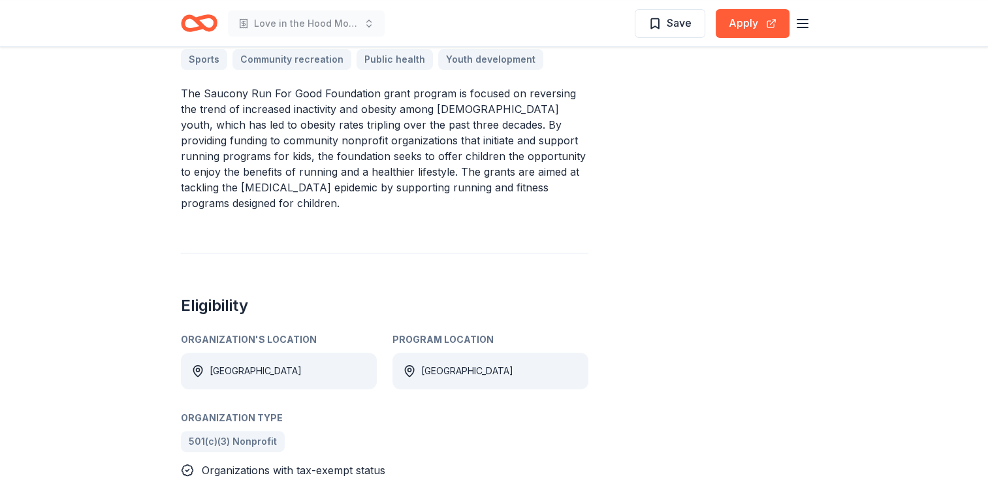
scroll to position [392, 0]
click at [746, 14] on button "Apply" at bounding box center [753, 23] width 74 height 29
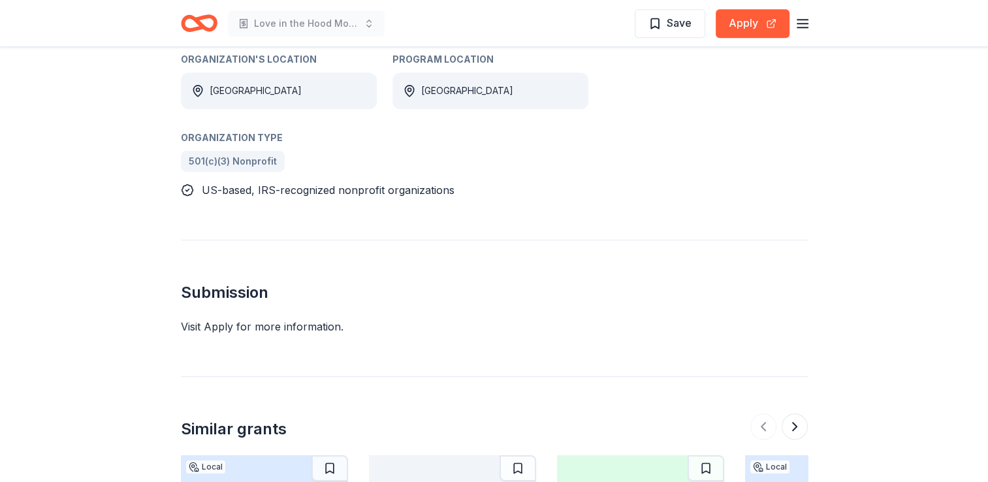
scroll to position [588, 0]
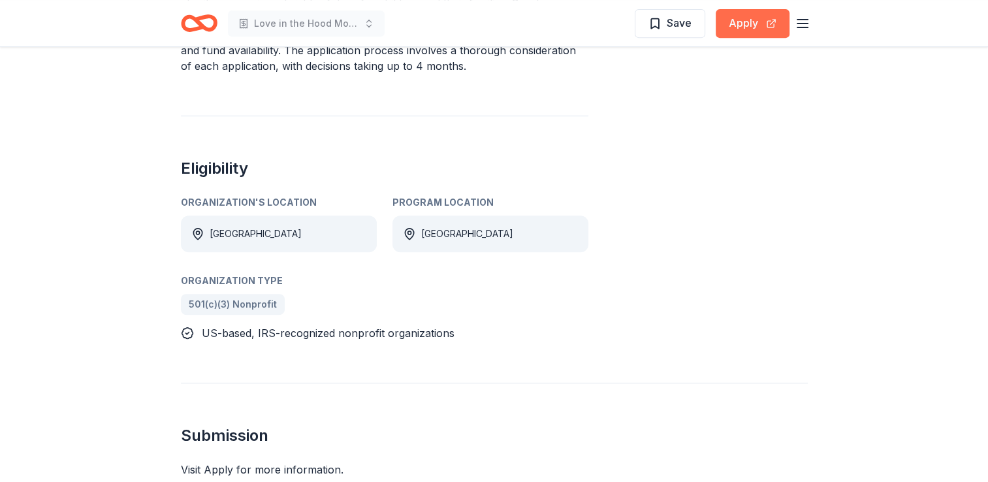
click at [743, 17] on button "Apply" at bounding box center [753, 23] width 74 height 29
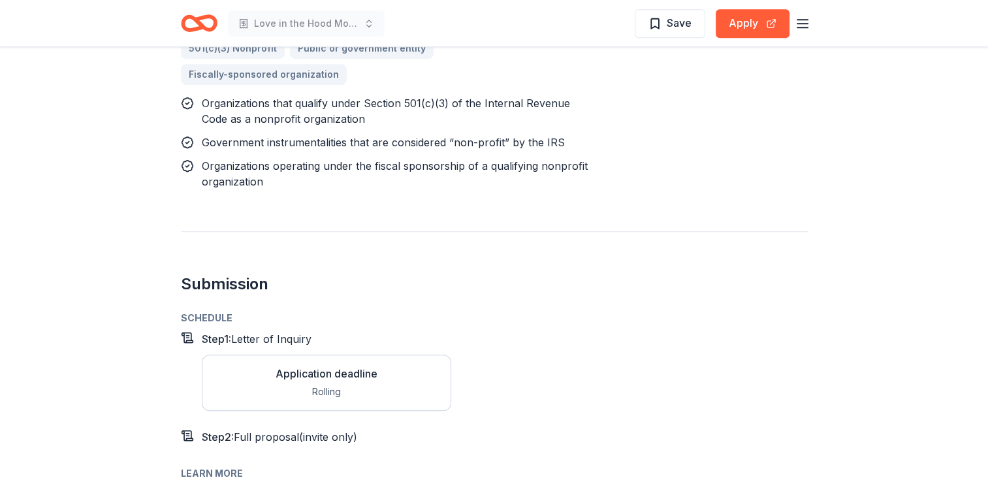
scroll to position [979, 0]
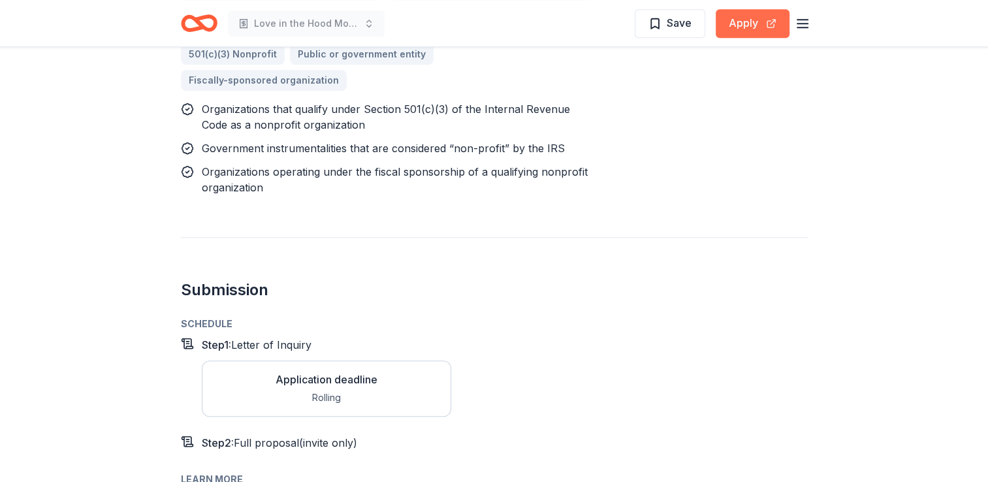
click at [746, 24] on button "Apply" at bounding box center [753, 23] width 74 height 29
